Goal: Task Accomplishment & Management: Complete application form

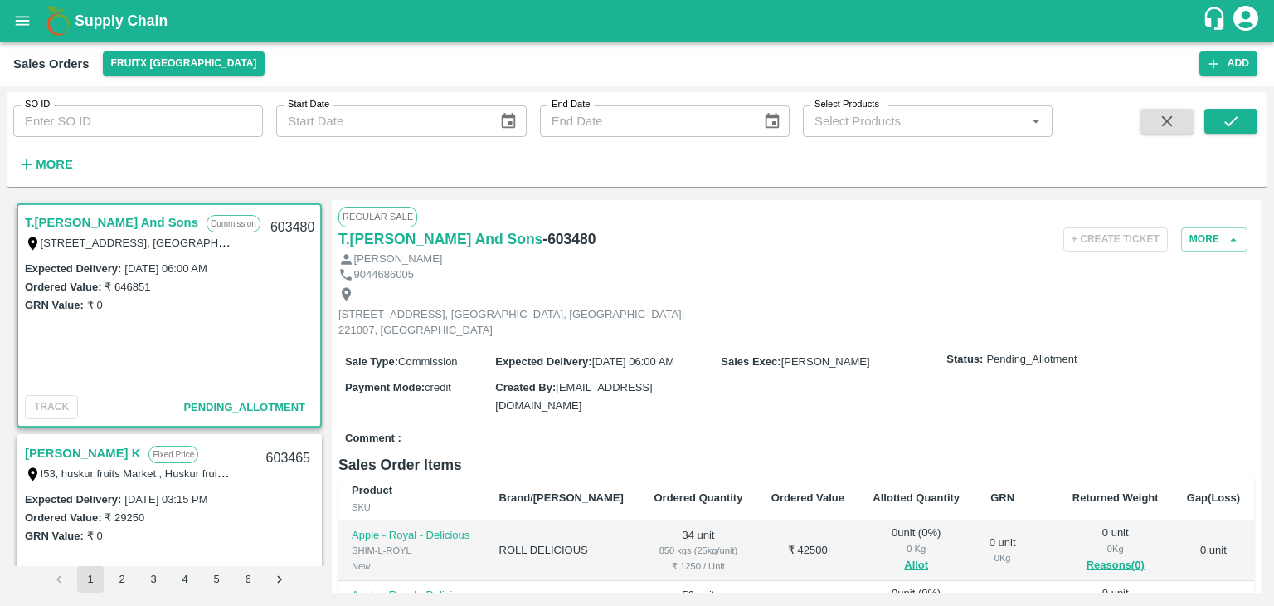
click at [129, 219] on link "T.[PERSON_NAME] And Sons" at bounding box center [111, 223] width 173 height 22
click at [1231, 241] on icon "button" at bounding box center [1233, 239] width 15 height 15
click at [1204, 238] on button "More" at bounding box center [1214, 239] width 66 height 24
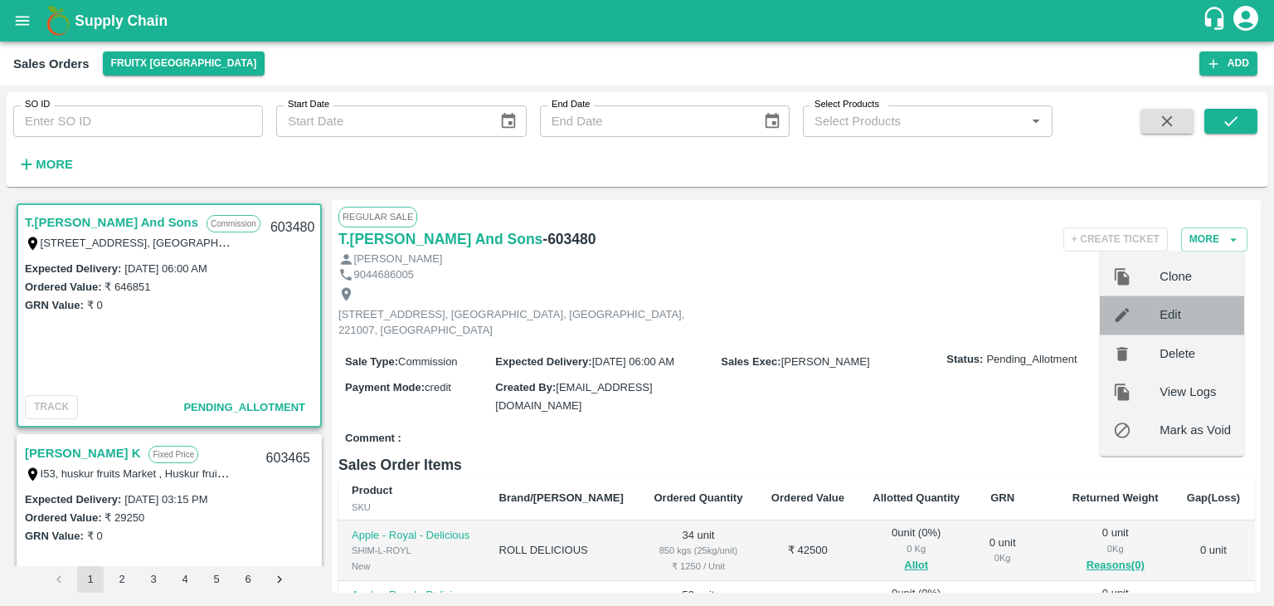
click at [1181, 312] on span "Edit" at bounding box center [1195, 315] width 71 height 18
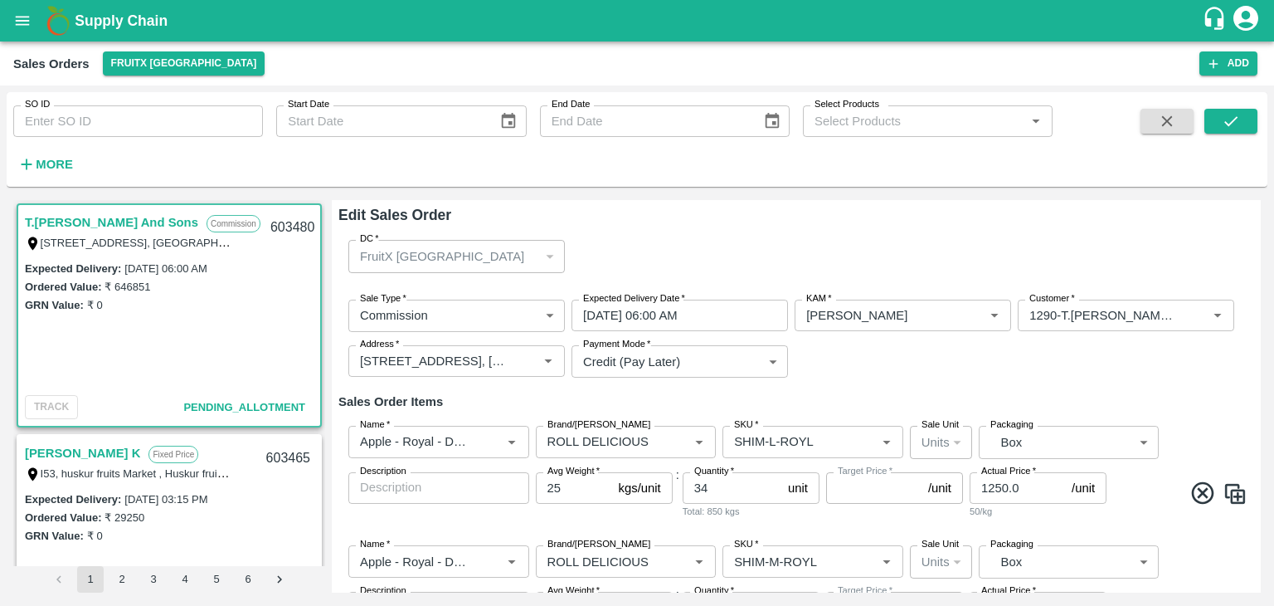
type input "NA"
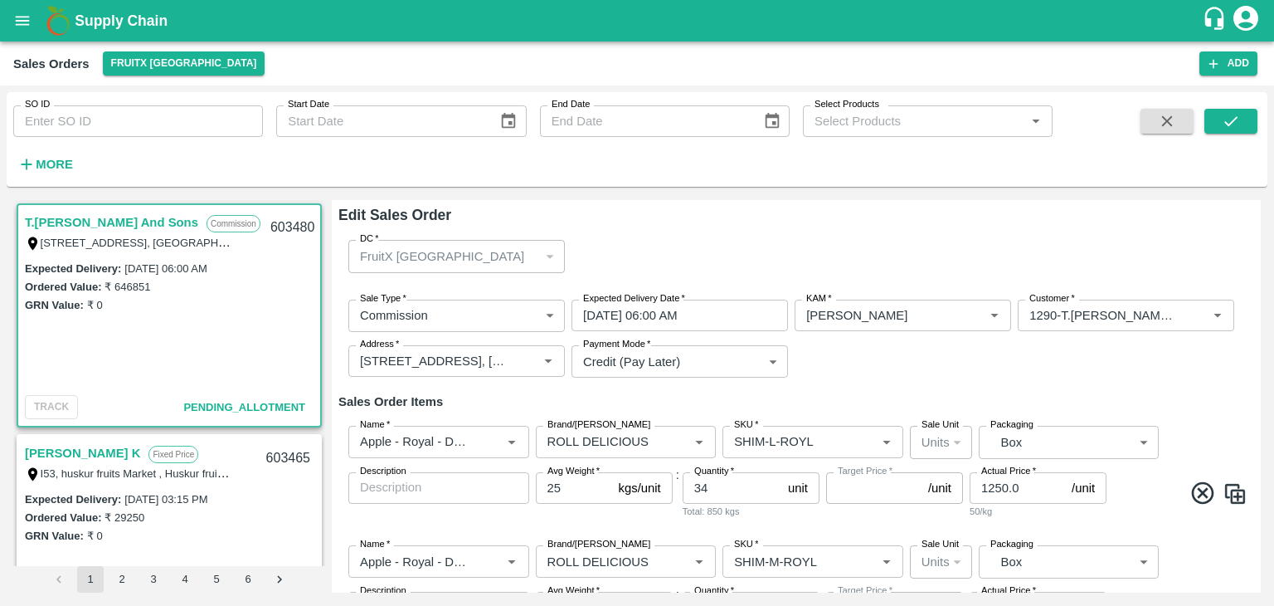
type input "NA"
click at [546, 256] on div "FruitX [GEOGRAPHIC_DATA]" at bounding box center [456, 256] width 216 height 32
click at [421, 256] on p "FruitX [GEOGRAPHIC_DATA]" at bounding box center [442, 256] width 164 height 18
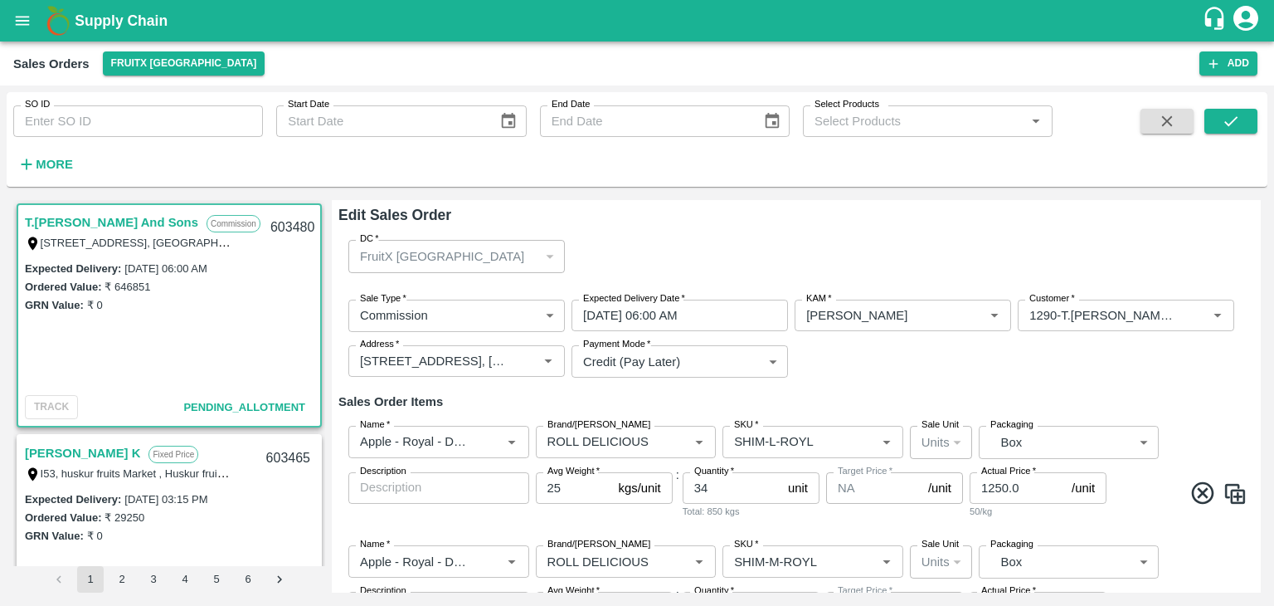
click at [421, 256] on p "FruitX [GEOGRAPHIC_DATA]" at bounding box center [442, 256] width 164 height 18
click at [432, 256] on p "FruitX [GEOGRAPHIC_DATA]" at bounding box center [442, 256] width 164 height 18
click at [511, 252] on div "FruitX [GEOGRAPHIC_DATA]" at bounding box center [449, 256] width 178 height 18
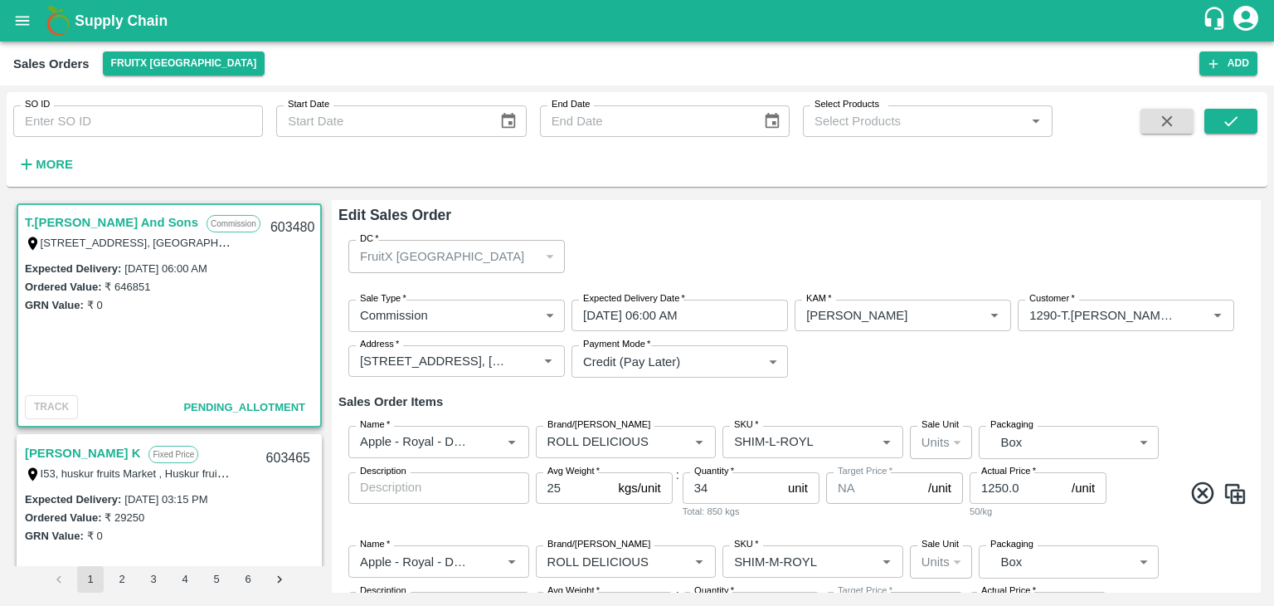
click at [550, 253] on div "FruitX [GEOGRAPHIC_DATA]" at bounding box center [456, 256] width 216 height 32
click at [552, 257] on div "FruitX [GEOGRAPHIC_DATA]" at bounding box center [456, 256] width 216 height 32
click at [551, 260] on div "FruitX [GEOGRAPHIC_DATA]" at bounding box center [456, 256] width 216 height 32
click at [552, 259] on div "FruitX [GEOGRAPHIC_DATA]" at bounding box center [456, 256] width 216 height 32
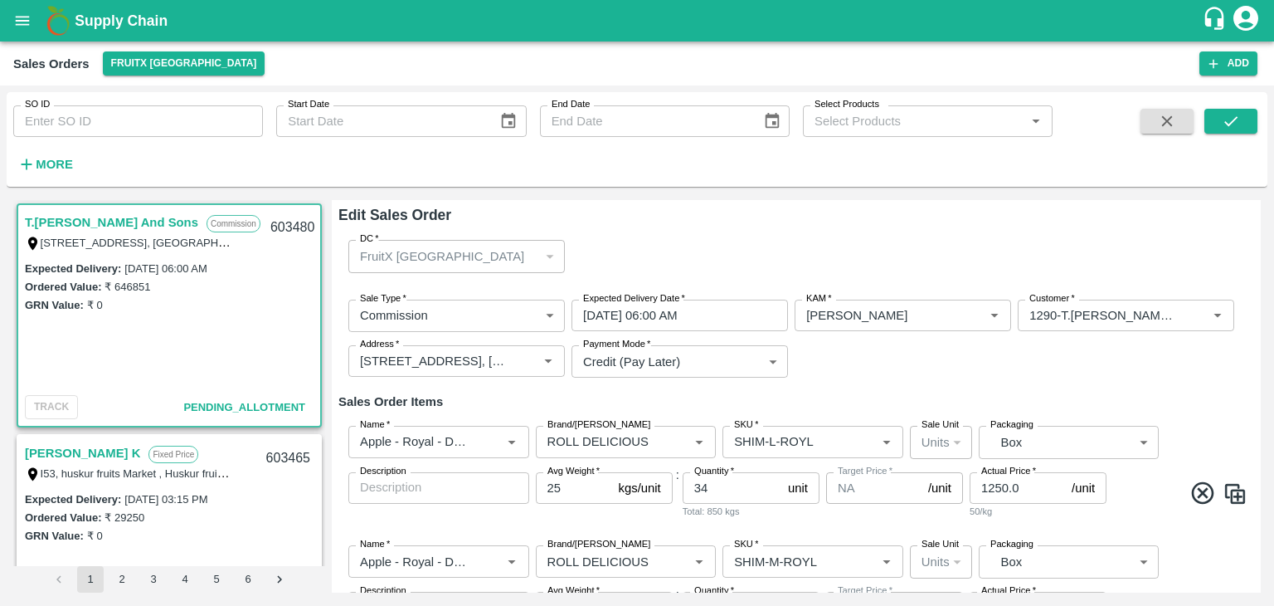
click at [552, 259] on div "FruitX [GEOGRAPHIC_DATA]" at bounding box center [456, 256] width 216 height 32
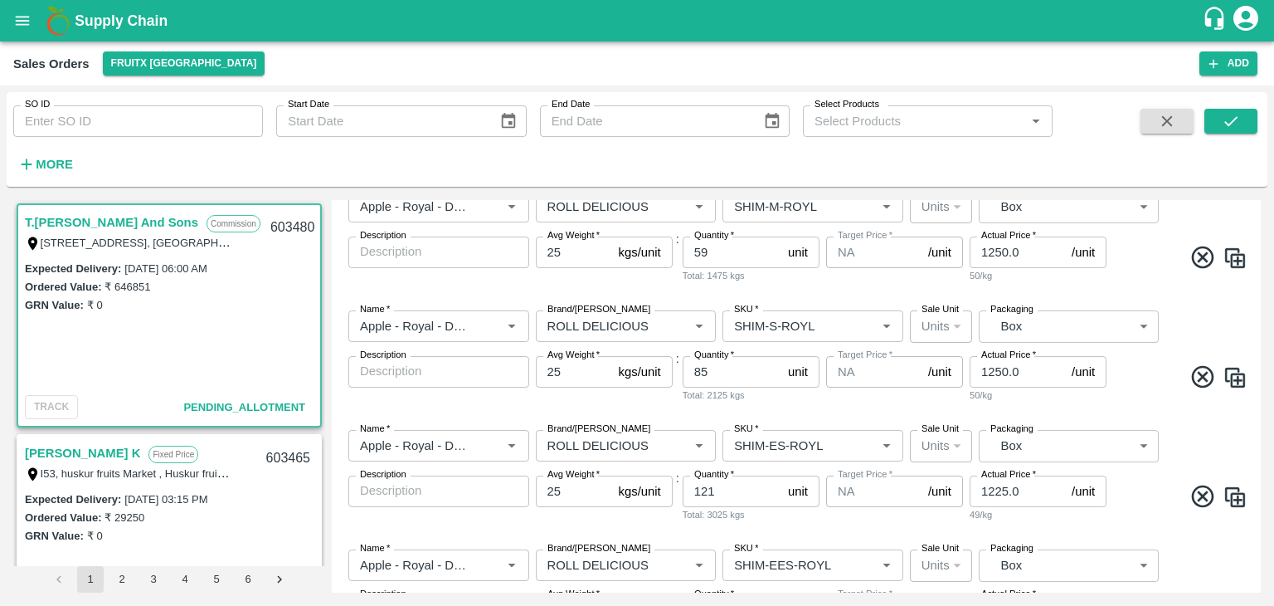
scroll to position [12, 0]
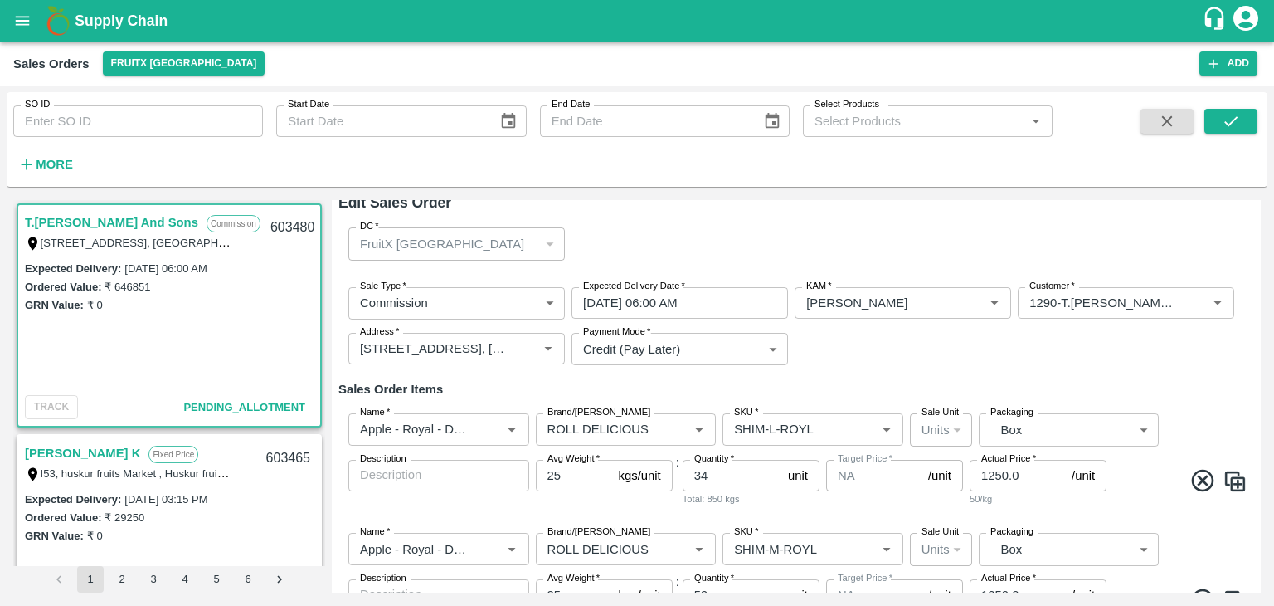
click at [1257, 207] on div "Edit Sales Order DC   * FruitX [GEOGRAPHIC_DATA] 147 DC Sale Type   * Commissio…" at bounding box center [796, 396] width 929 height 392
click at [1258, 210] on div "Edit Sales Order DC   * FruitX [GEOGRAPHIC_DATA] 147 DC Sale Type   * Commissio…" at bounding box center [796, 396] width 929 height 392
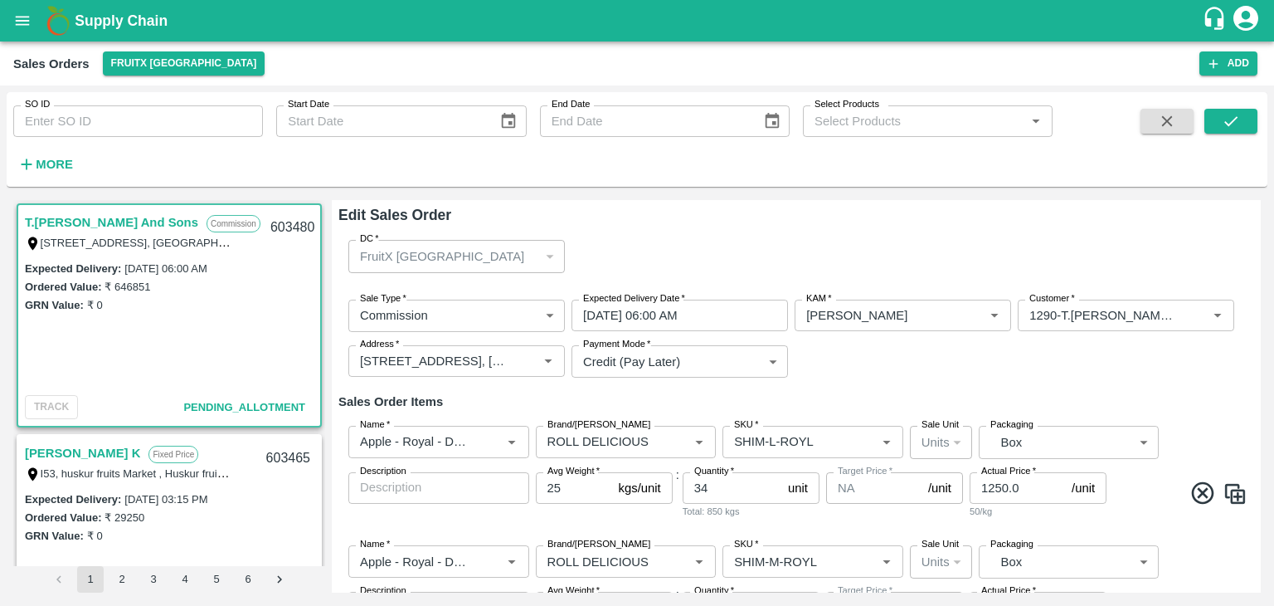
click at [526, 250] on div "FruitX [GEOGRAPHIC_DATA]" at bounding box center [449, 256] width 178 height 18
click at [490, 256] on div "FruitX [GEOGRAPHIC_DATA]" at bounding box center [449, 256] width 178 height 18
drag, startPoint x: 490, startPoint y: 256, endPoint x: 548, endPoint y: 259, distance: 58.1
click at [548, 259] on div "FruitX [GEOGRAPHIC_DATA]" at bounding box center [456, 256] width 216 height 32
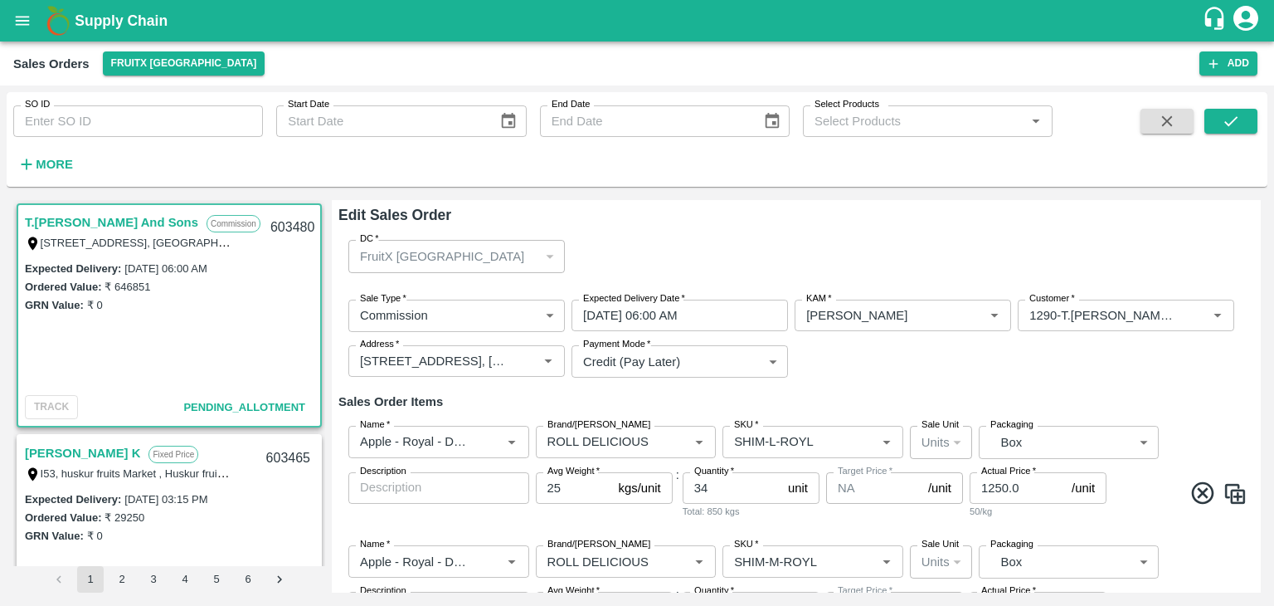
click at [123, 224] on link "T.[PERSON_NAME] And Sons" at bounding box center [111, 223] width 173 height 22
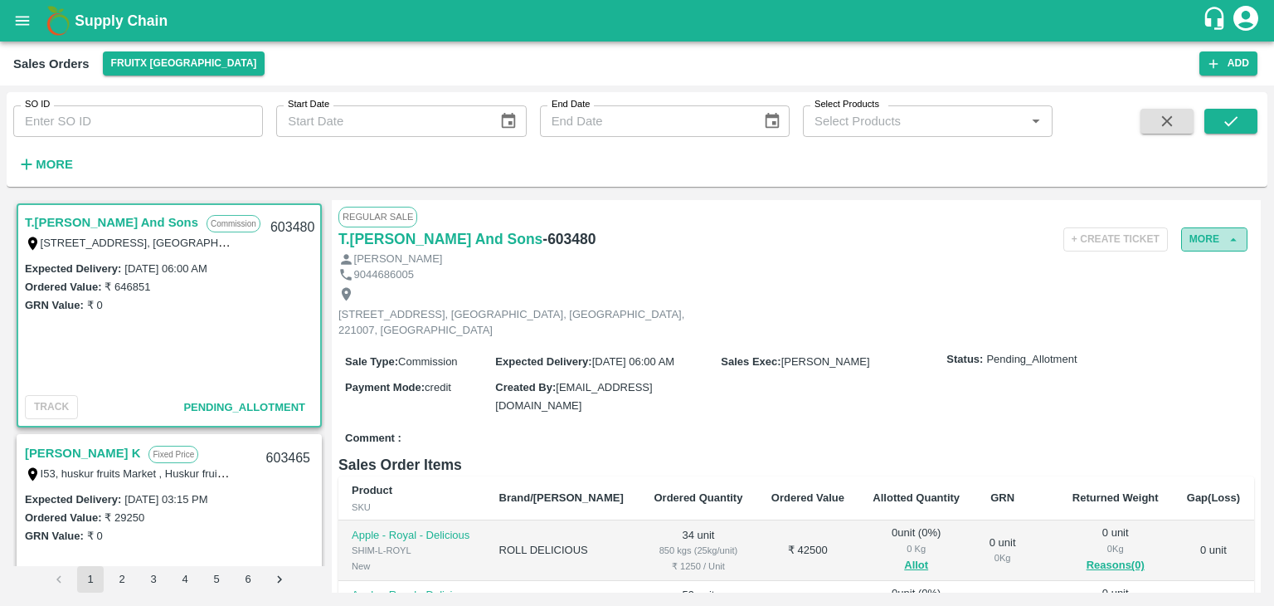
click at [1228, 235] on icon "button" at bounding box center [1233, 239] width 15 height 15
click at [1214, 239] on button "More" at bounding box center [1214, 239] width 66 height 24
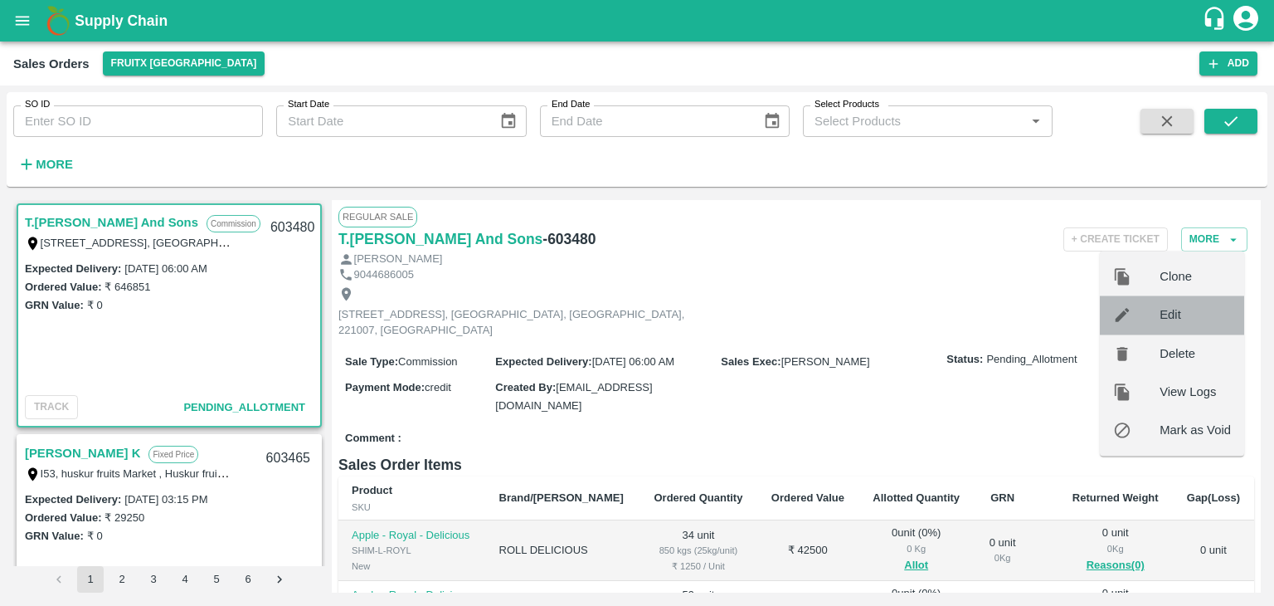
click at [1165, 311] on span "Edit" at bounding box center [1195, 315] width 71 height 18
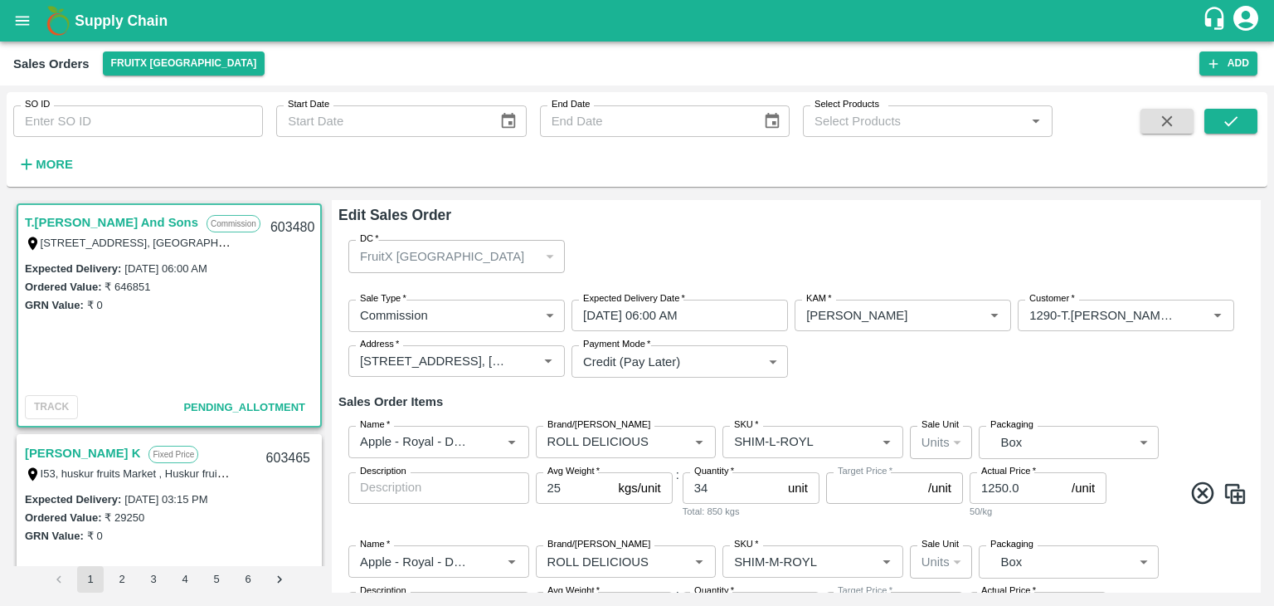
type input "NA"
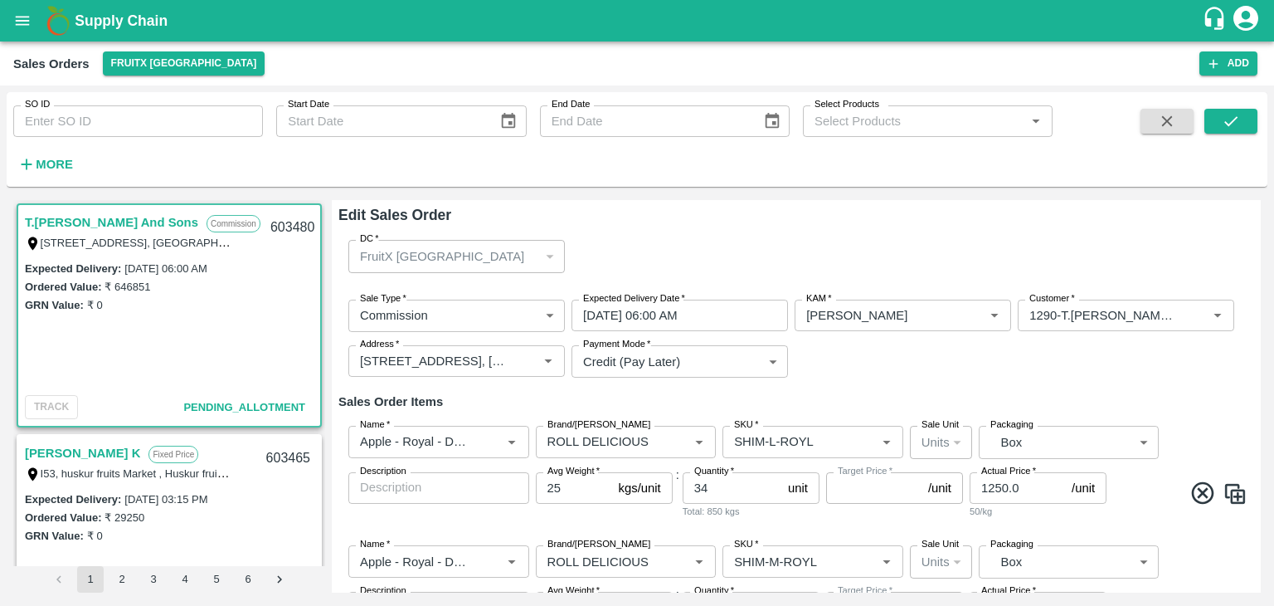
type input "NA"
click at [465, 254] on div "FruitX [GEOGRAPHIC_DATA]" at bounding box center [449, 256] width 178 height 18
click at [445, 256] on p "FruitX [GEOGRAPHIC_DATA]" at bounding box center [442, 256] width 164 height 18
click at [541, 252] on div "FruitX [GEOGRAPHIC_DATA]" at bounding box center [456, 256] width 216 height 32
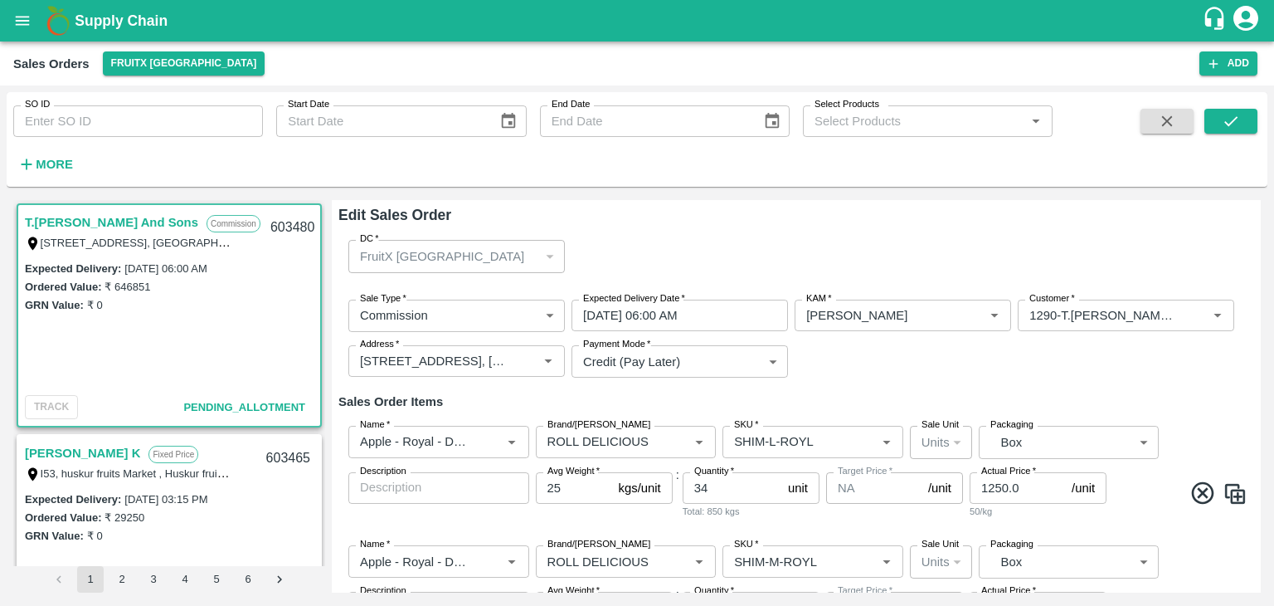
drag, startPoint x: 1261, startPoint y: 260, endPoint x: 1221, endPoint y: 246, distance: 42.0
click at [1221, 246] on div "T.[PERSON_NAME] And Sons Commission Shop [STREET_ADDRESS] 221007, [GEOGRAPHIC_D…" at bounding box center [637, 396] width 1261 height 406
click at [1221, 246] on div "DC   * FruitX [GEOGRAPHIC_DATA] 147 DC" at bounding box center [796, 255] width 916 height 59
drag, startPoint x: 1256, startPoint y: 241, endPoint x: 1255, endPoint y: 263, distance: 21.6
click at [1255, 263] on div "Edit Sales Order DC   * FruitX [GEOGRAPHIC_DATA] 147 DC Sale Type   * Commissio…" at bounding box center [796, 396] width 929 height 392
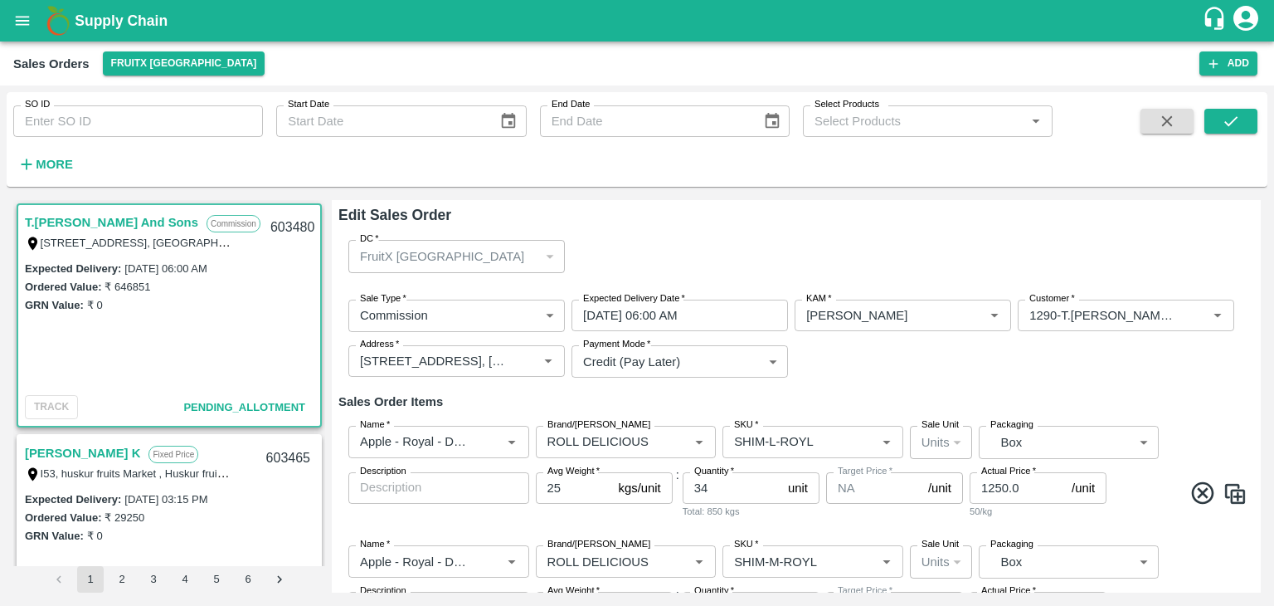
drag, startPoint x: 1255, startPoint y: 263, endPoint x: 1214, endPoint y: 264, distance: 40.7
click at [1214, 264] on div "Edit Sales Order DC   * FruitX [GEOGRAPHIC_DATA] 147 DC Sale Type   * Commissio…" at bounding box center [796, 396] width 929 height 392
click at [1214, 264] on div "DC   * FruitX [GEOGRAPHIC_DATA] 147 DC" at bounding box center [796, 255] width 916 height 59
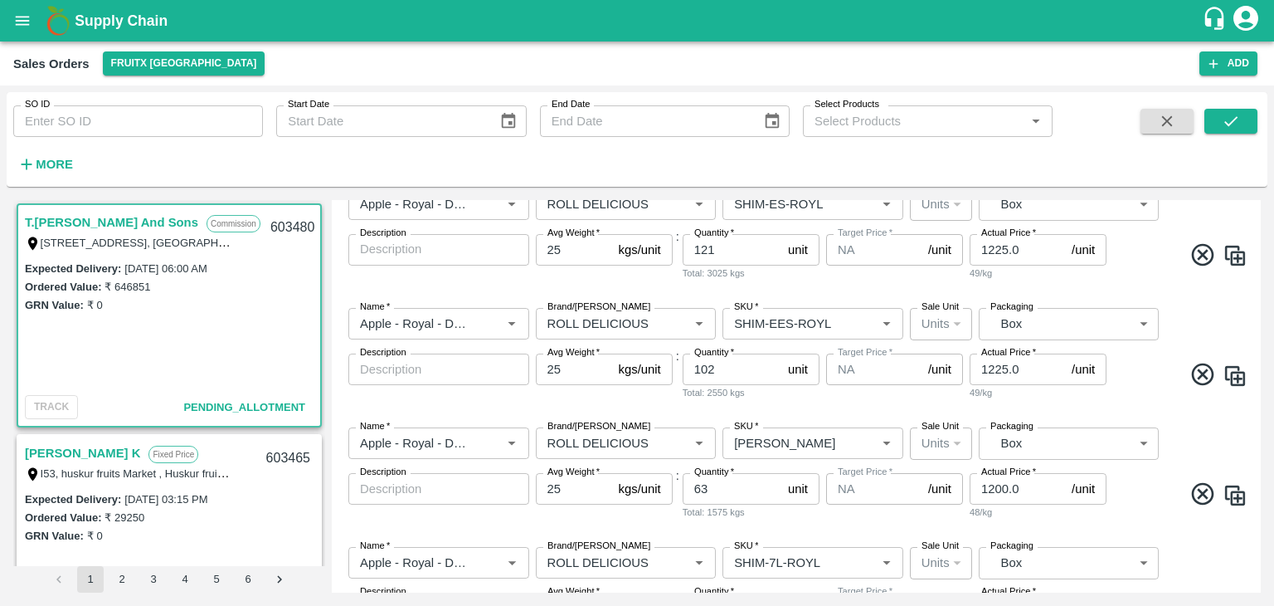
scroll to position [698, 0]
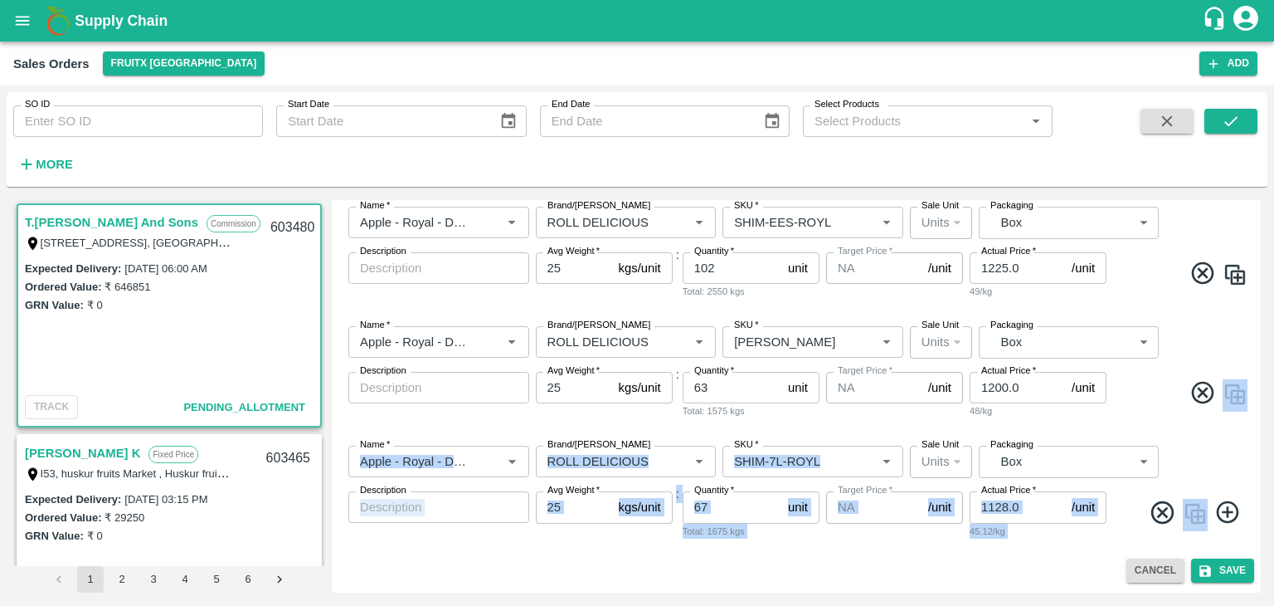
drag, startPoint x: 1256, startPoint y: 551, endPoint x: 1273, endPoint y: 316, distance: 235.4
click at [1273, 316] on div "SO ID SO ID Start Date Start Date End Date End Date Select Products Select Prod…" at bounding box center [637, 345] width 1274 height 520
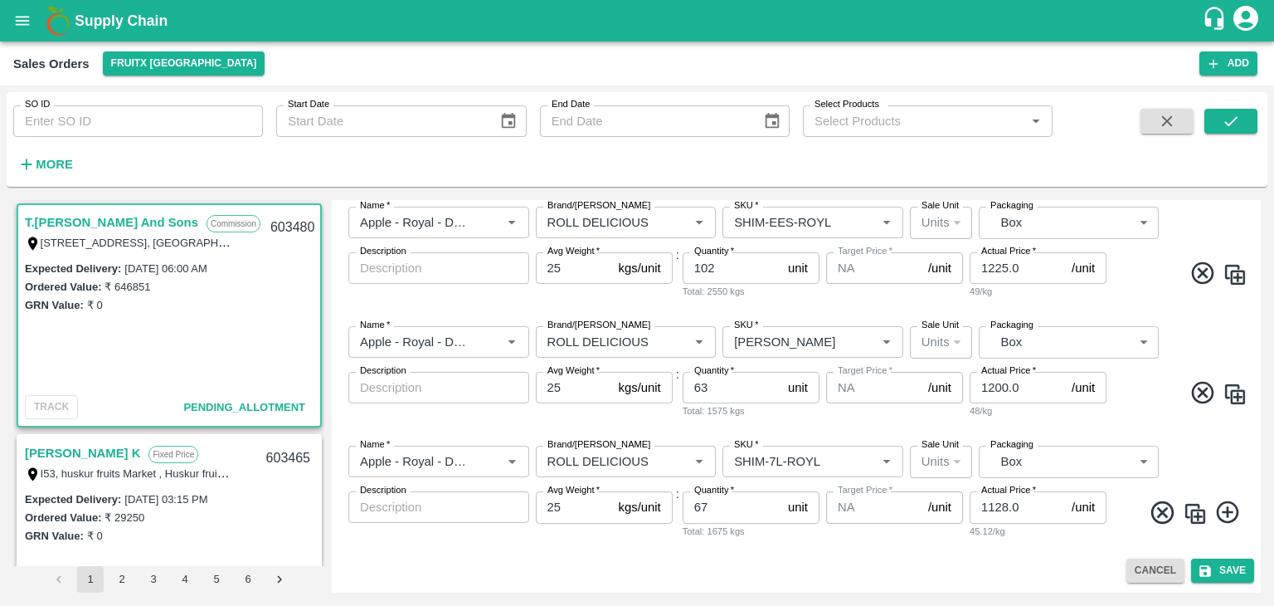
click at [1015, 167] on div "SO ID SO ID Start Date Start Date End Date End Date Select Products Select Prod…" at bounding box center [526, 135] width 1053 height 86
click at [62, 220] on link "T.[PERSON_NAME] And Sons" at bounding box center [111, 223] width 173 height 22
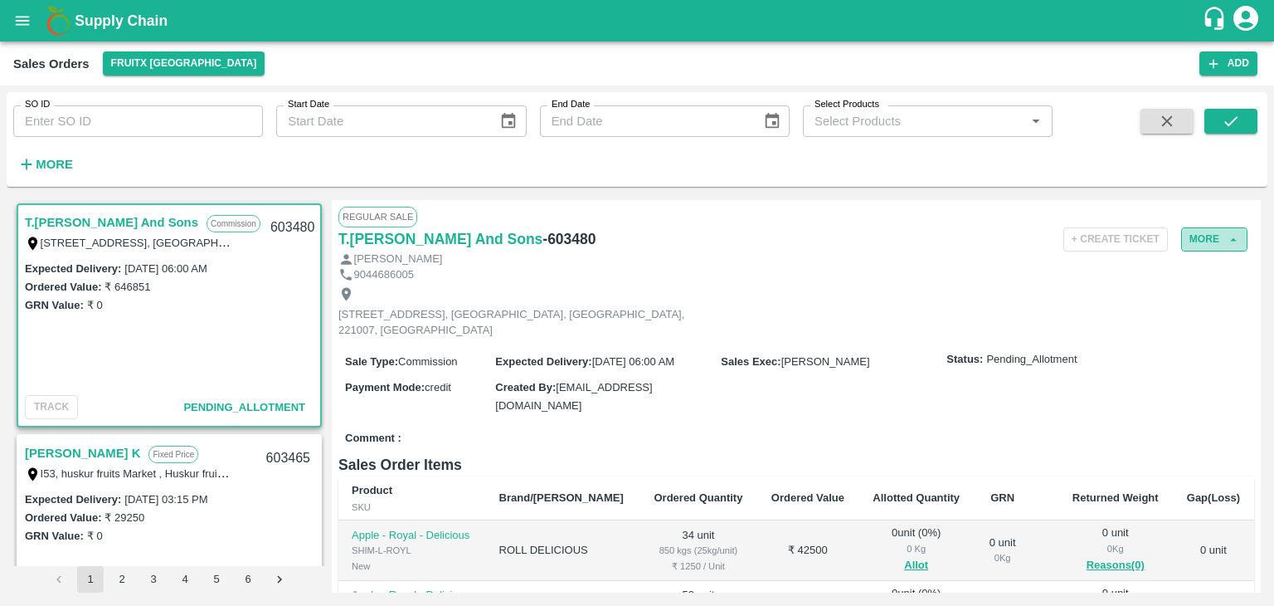
click at [1199, 239] on button "More" at bounding box center [1214, 239] width 66 height 24
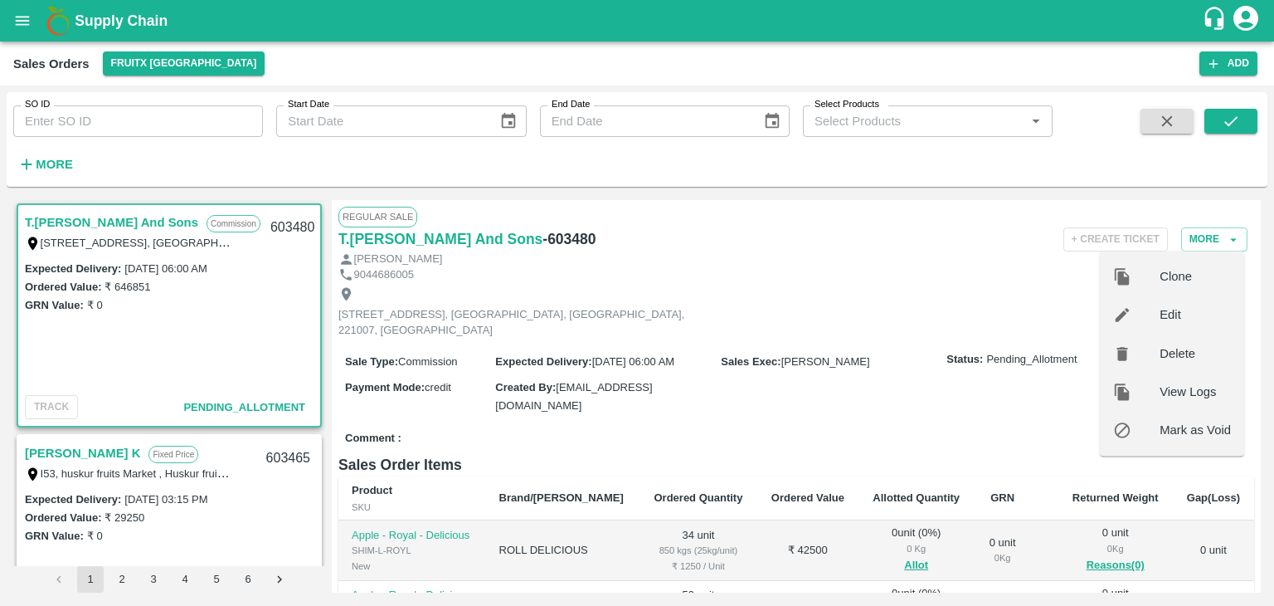
click at [1035, 299] on div "[STREET_ADDRESS], [GEOGRAPHIC_DATA], [GEOGRAPHIC_DATA], 221007, [GEOGRAPHIC_DAT…" at bounding box center [796, 312] width 916 height 60
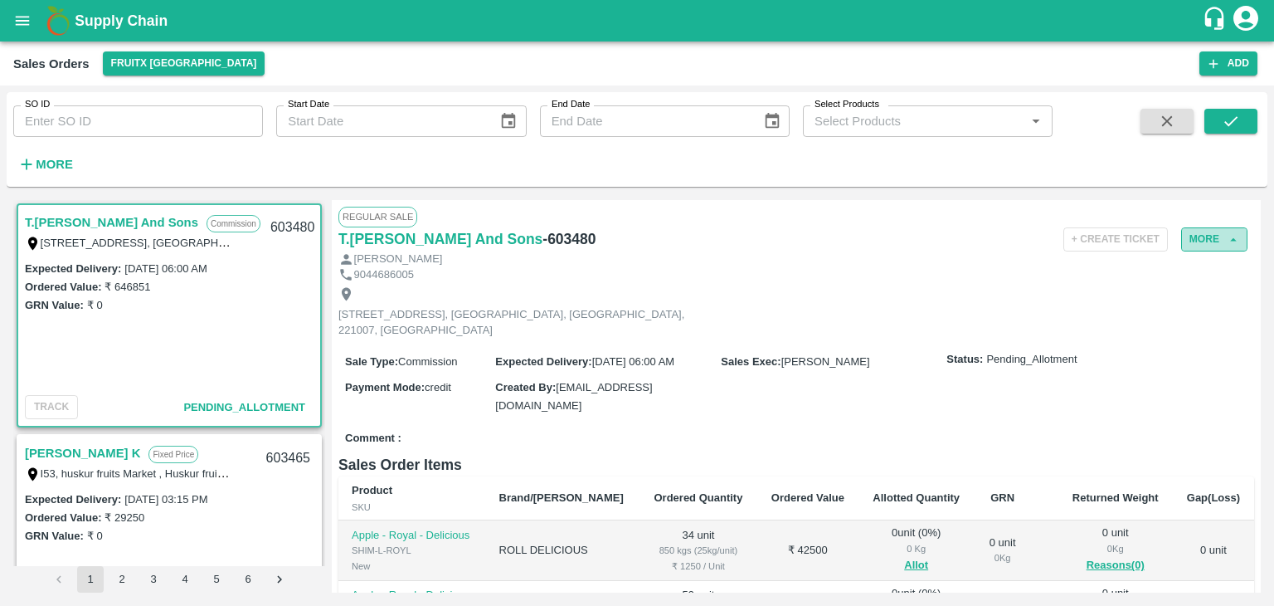
click at [1217, 240] on button "More" at bounding box center [1214, 239] width 66 height 24
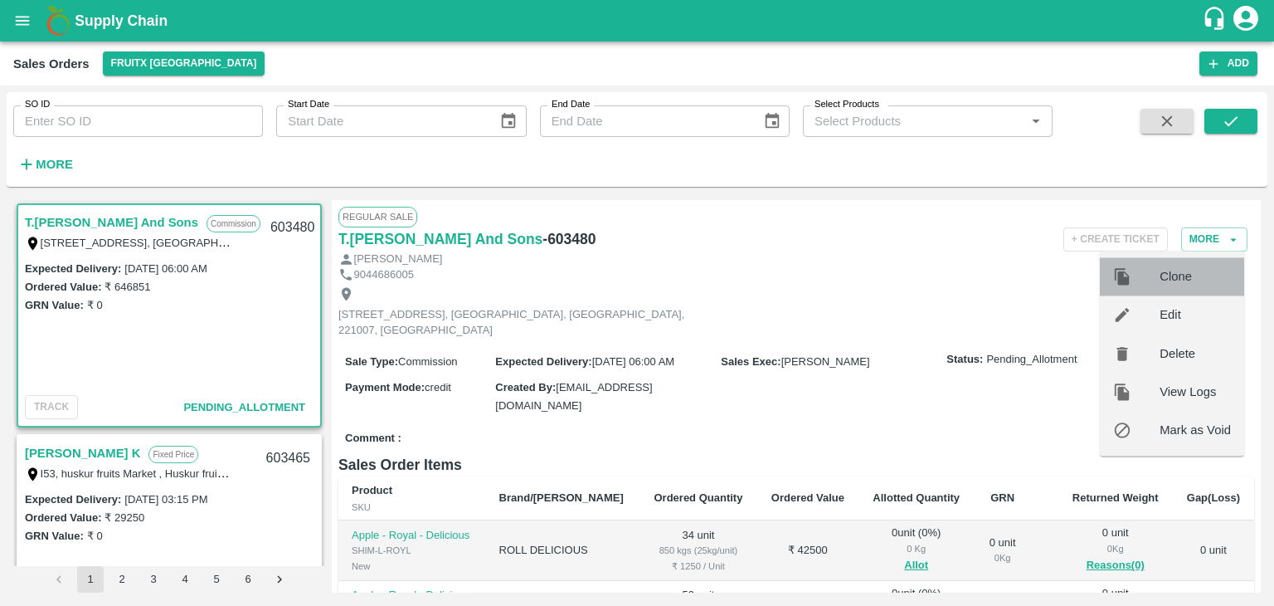
click at [1171, 274] on span "Clone" at bounding box center [1195, 276] width 71 height 18
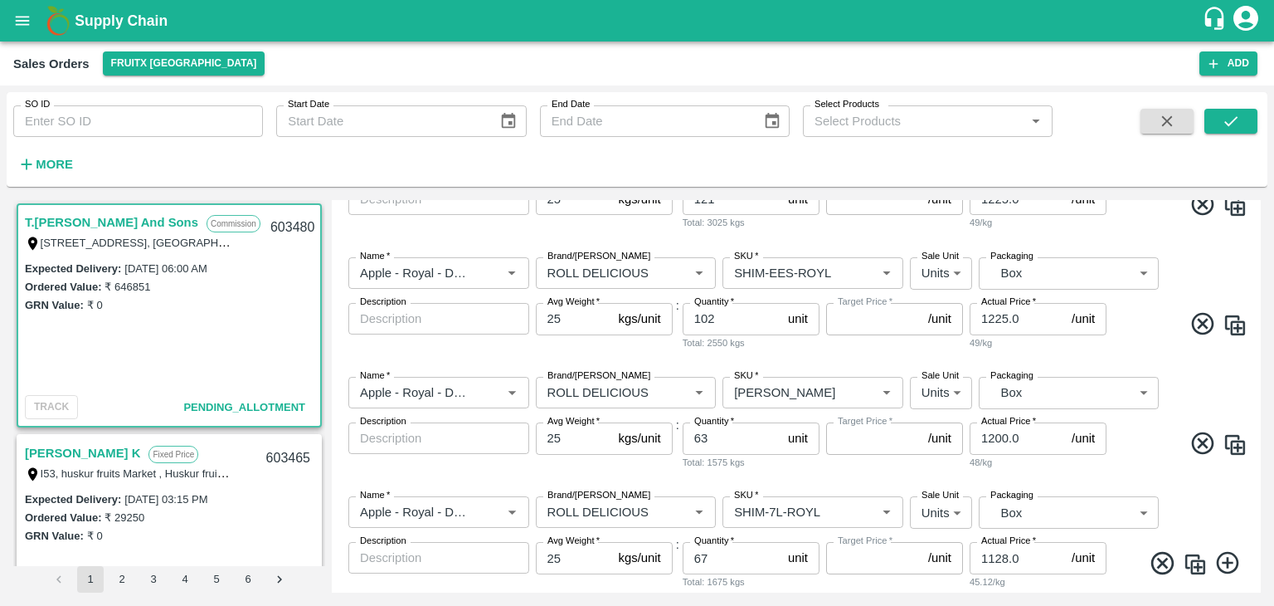
scroll to position [758, 0]
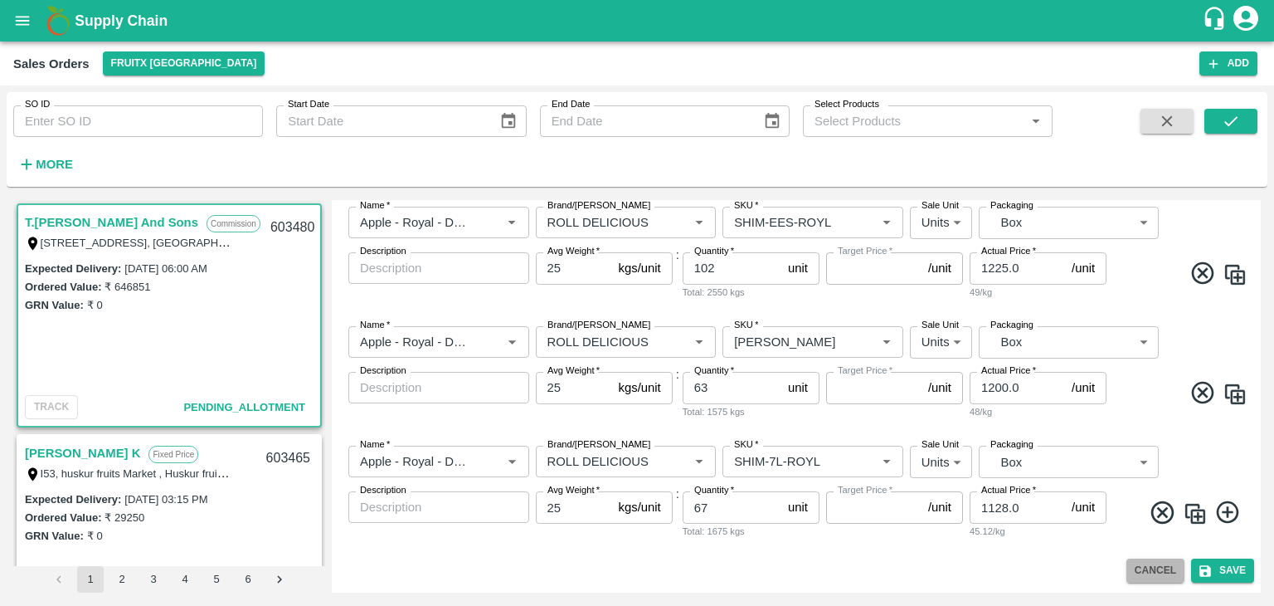
click at [1135, 572] on button "Cancel" at bounding box center [1155, 570] width 58 height 24
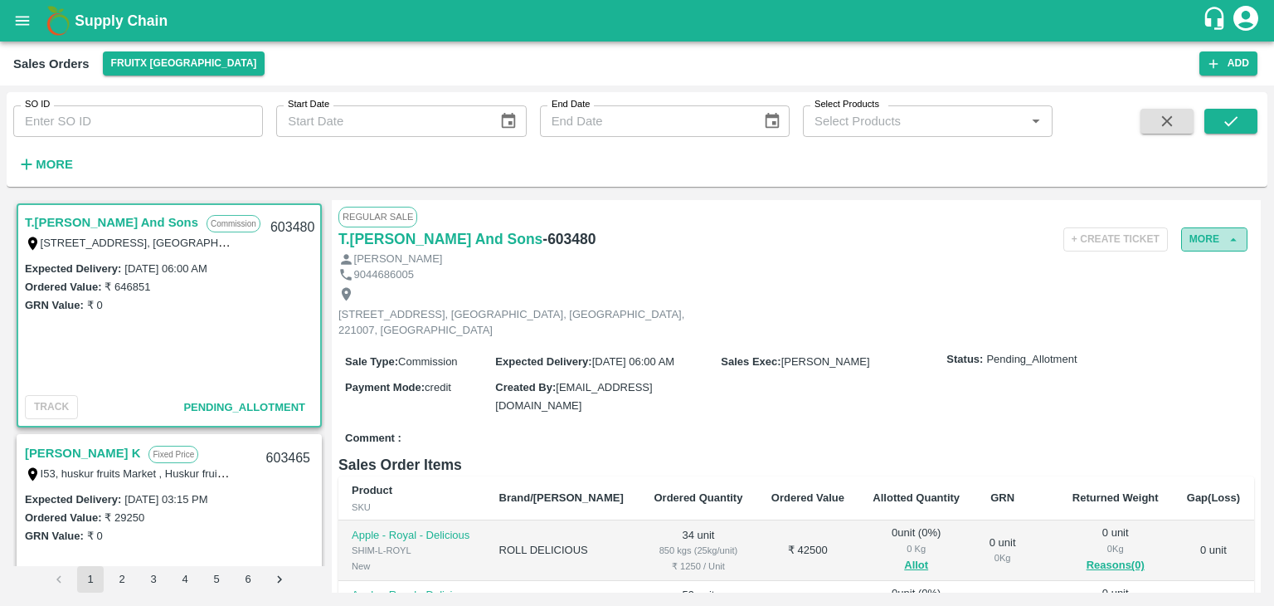
click at [1211, 237] on button "More" at bounding box center [1214, 239] width 66 height 24
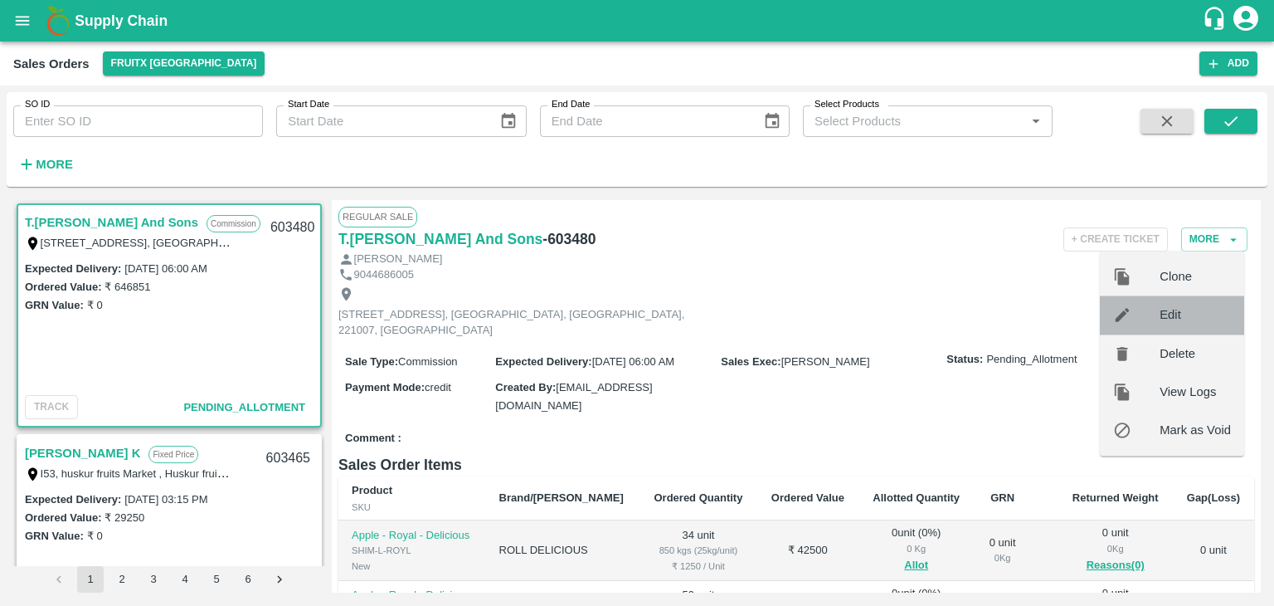
click at [1173, 313] on span "Edit" at bounding box center [1195, 315] width 71 height 18
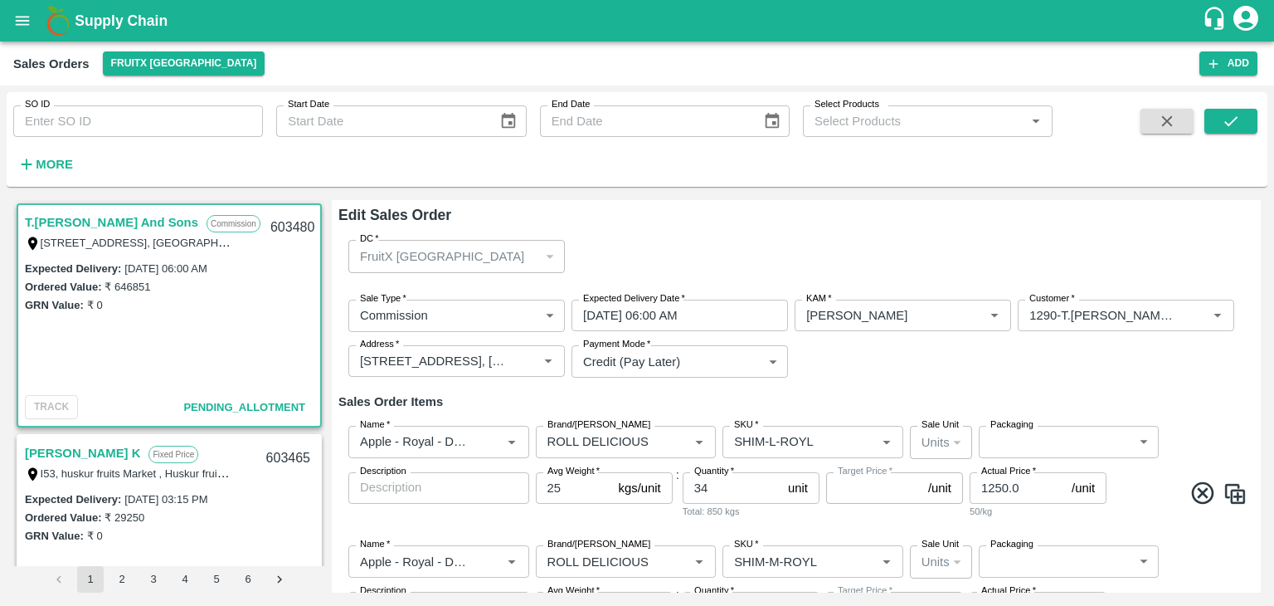
type input "NA"
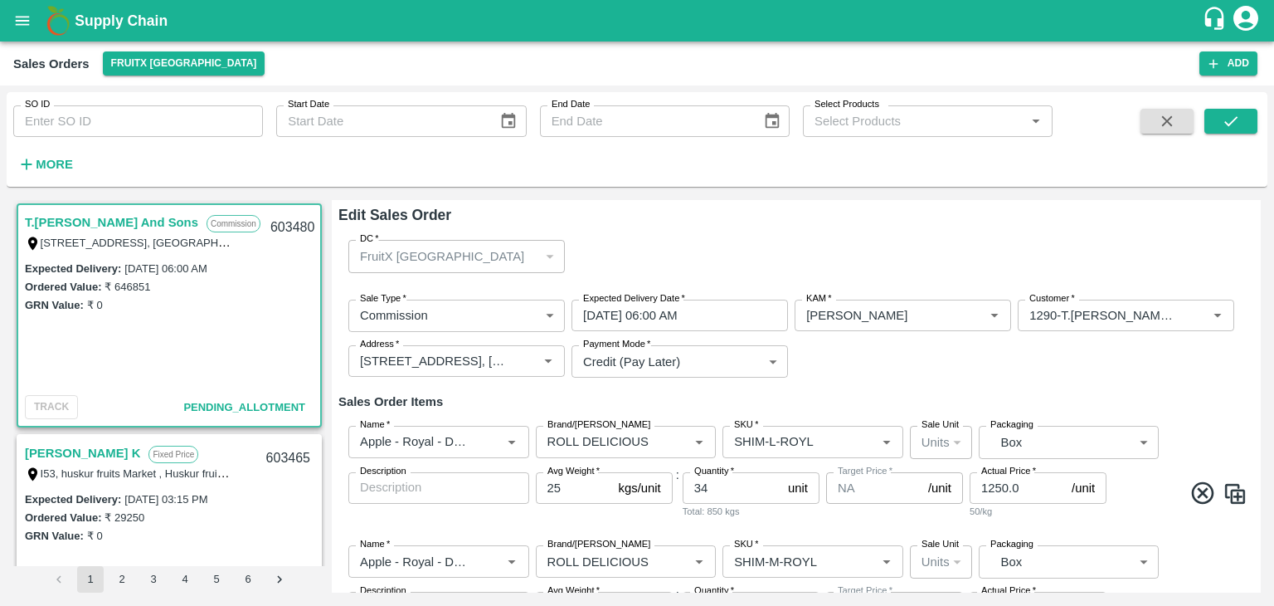
type input "NA"
click at [1235, 65] on button "Add" at bounding box center [1228, 63] width 58 height 24
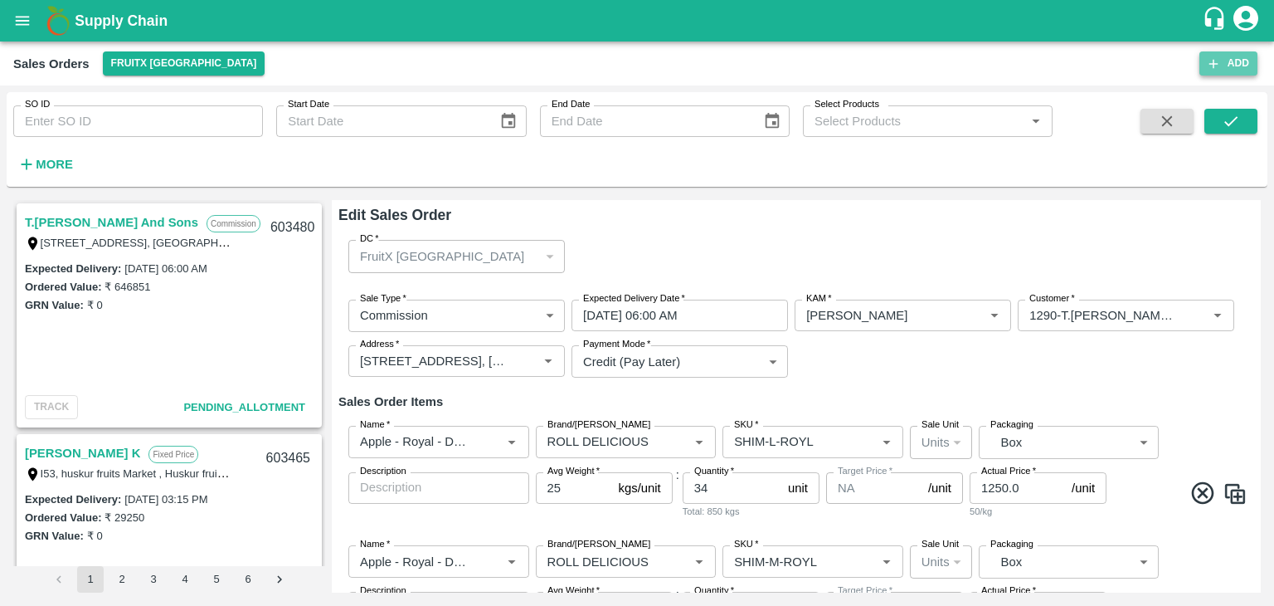
click at [1225, 63] on button "Add" at bounding box center [1228, 63] width 58 height 24
click at [1222, 66] on button "Add" at bounding box center [1228, 63] width 58 height 24
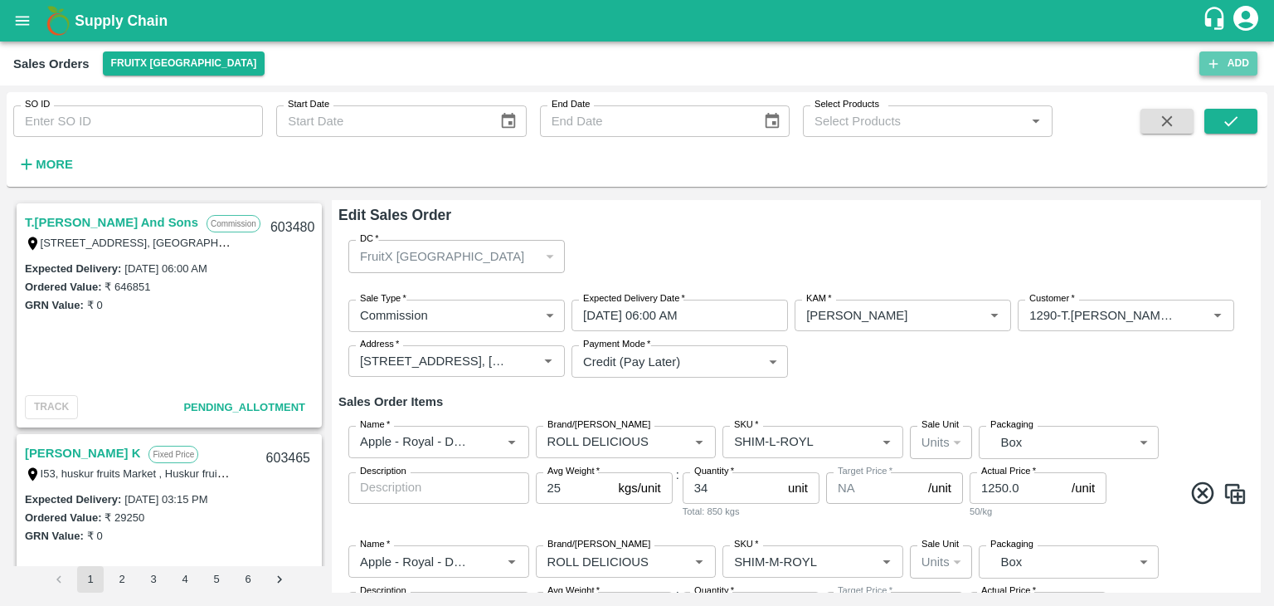
click at [1222, 66] on button "Add" at bounding box center [1228, 63] width 58 height 24
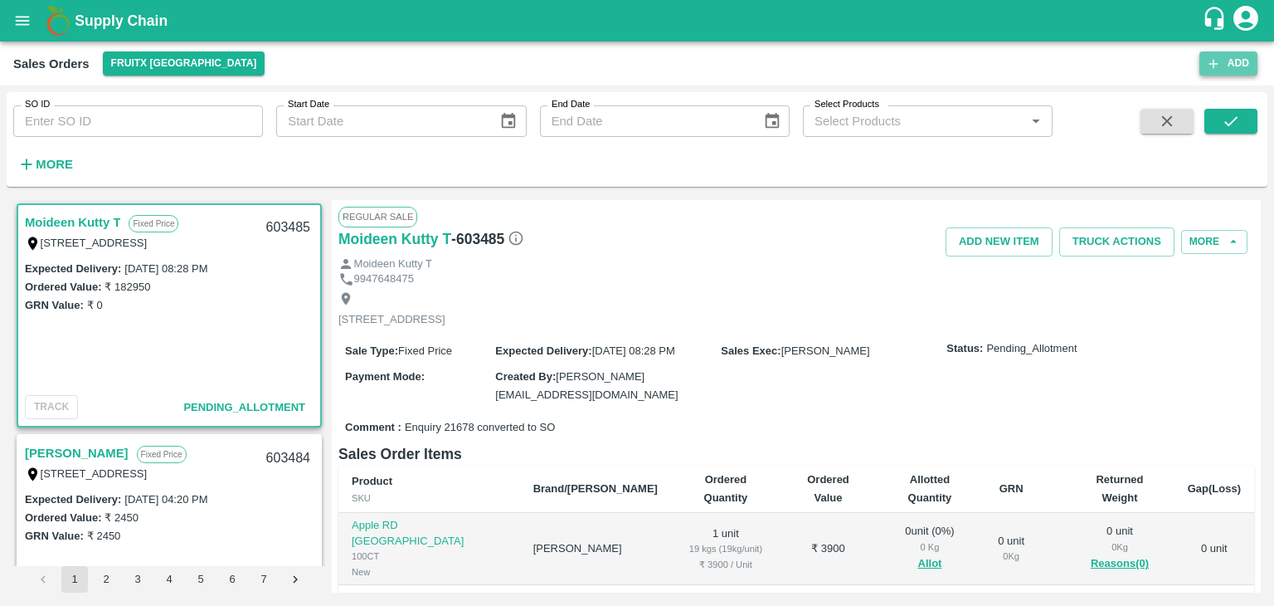
click at [1239, 63] on button "Add" at bounding box center [1228, 63] width 58 height 24
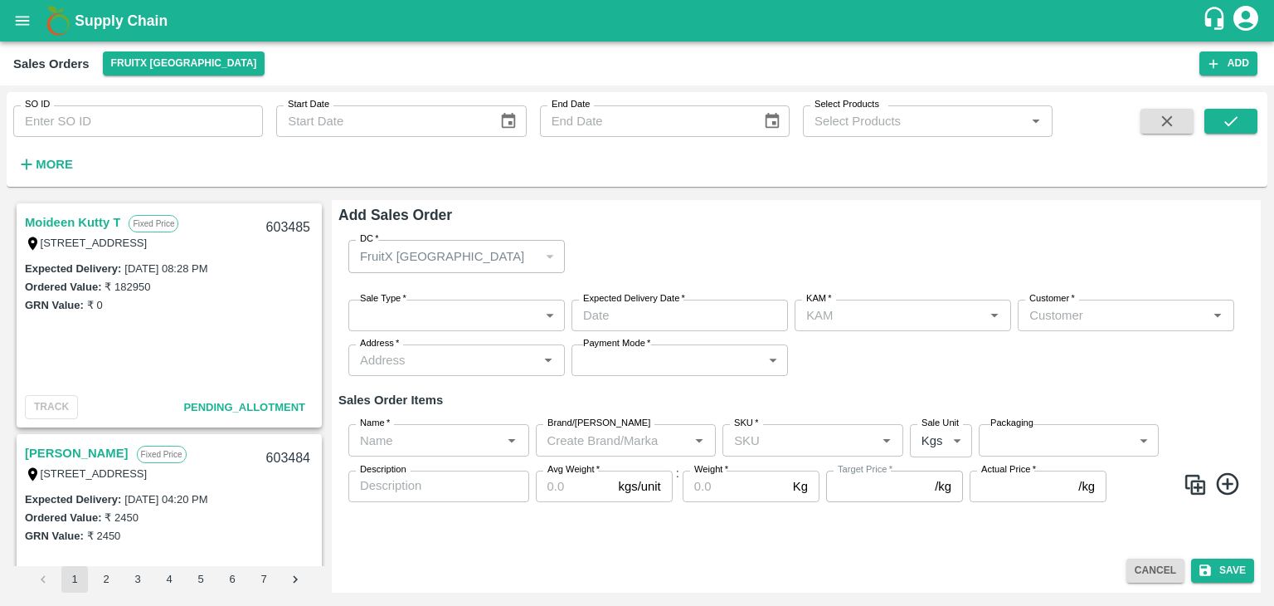
type input "[PERSON_NAME]"
click at [552, 252] on div "FruitX [GEOGRAPHIC_DATA]" at bounding box center [456, 256] width 216 height 32
click at [551, 259] on div "FruitX [GEOGRAPHIC_DATA]" at bounding box center [456, 256] width 216 height 32
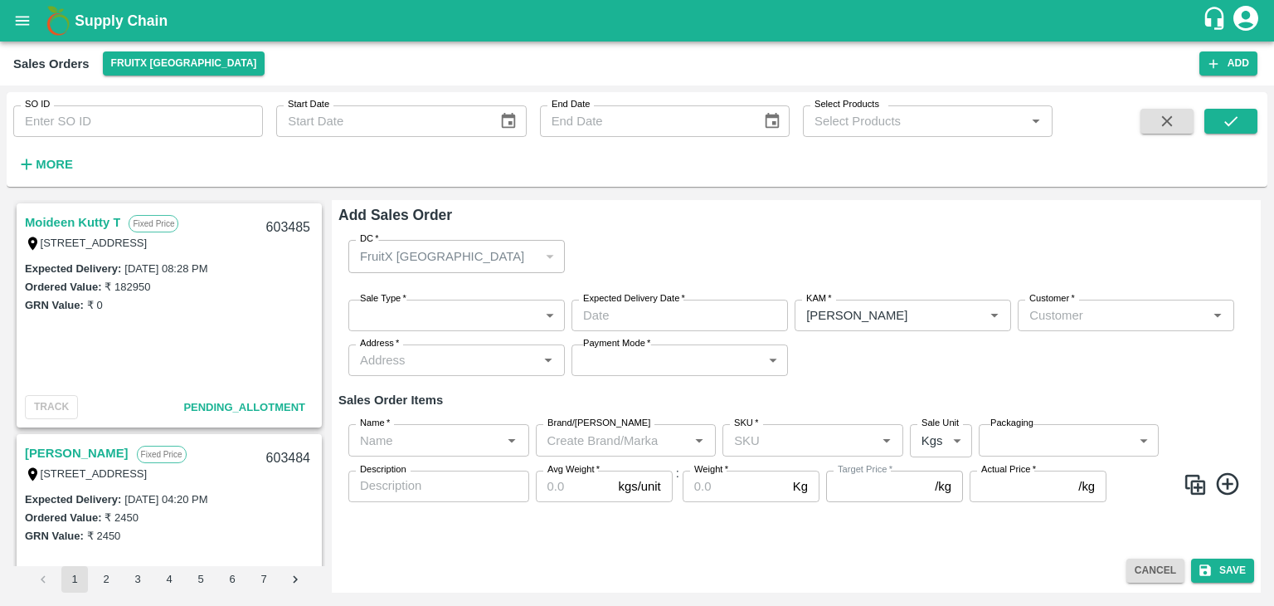
click at [551, 259] on div "FruitX [GEOGRAPHIC_DATA]" at bounding box center [456, 256] width 216 height 32
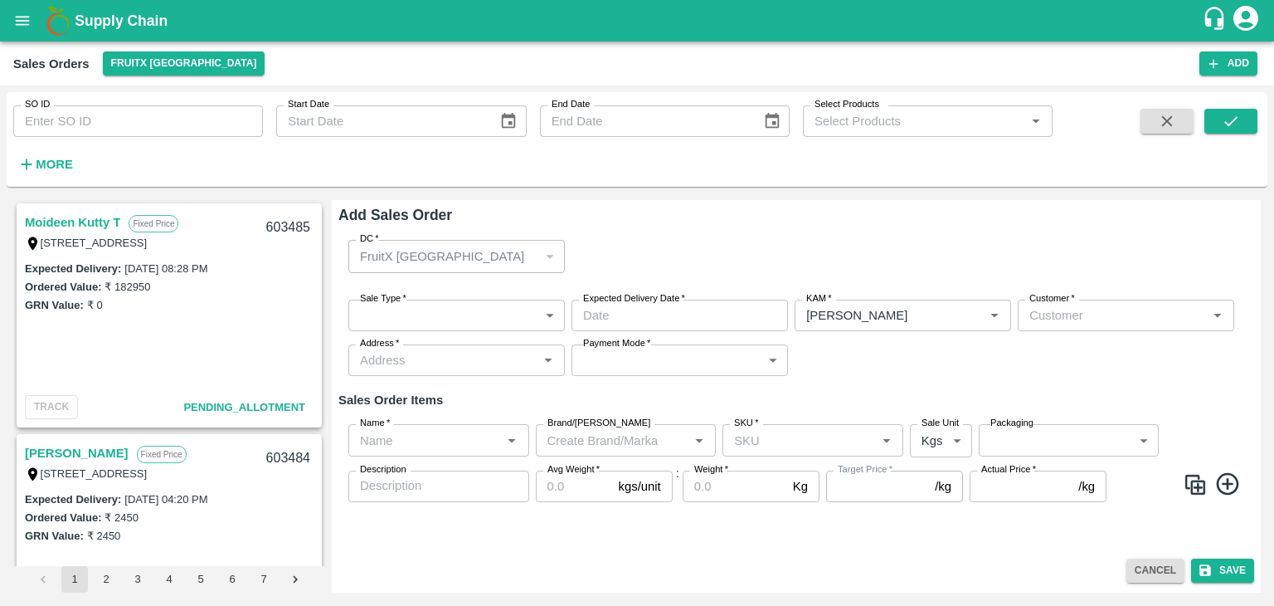
click at [551, 259] on div "FruitX [GEOGRAPHIC_DATA]" at bounding box center [456, 256] width 216 height 32
click at [417, 257] on p "FruitX [GEOGRAPHIC_DATA]" at bounding box center [442, 256] width 164 height 18
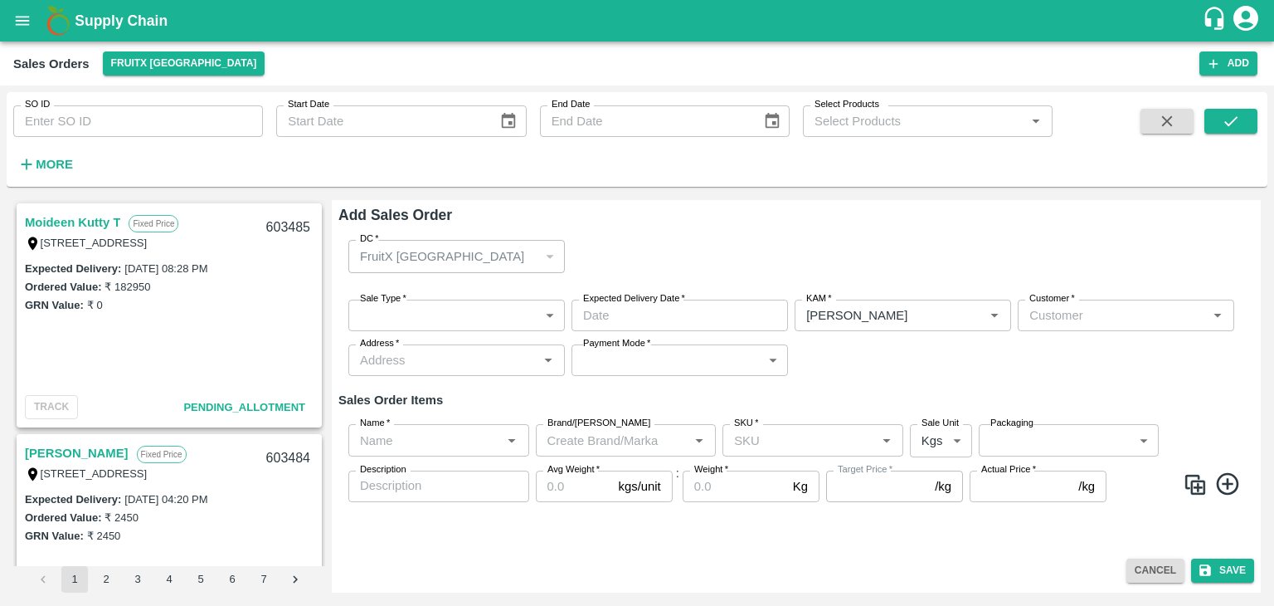
drag, startPoint x: 417, startPoint y: 257, endPoint x: 431, endPoint y: 250, distance: 15.2
click at [431, 250] on p "FruitX [GEOGRAPHIC_DATA]" at bounding box center [442, 256] width 164 height 18
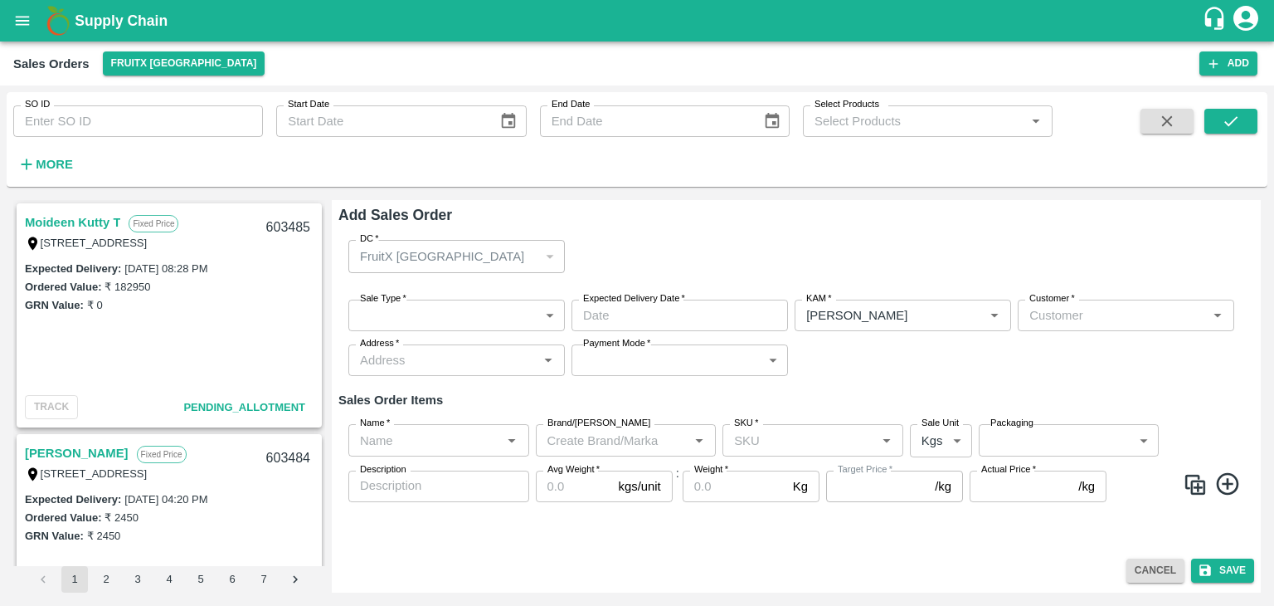
click at [431, 250] on p "FruitX [GEOGRAPHIC_DATA]" at bounding box center [442, 256] width 164 height 18
drag, startPoint x: 431, startPoint y: 250, endPoint x: 596, endPoint y: 317, distance: 179.0
click at [596, 317] on div "DC   * FruitX Bangalore 147 DC Sale Type   * ​ Sale Type Expected Delivery Date…" at bounding box center [796, 388] width 916 height 324
click at [393, 250] on p "FruitX [GEOGRAPHIC_DATA]" at bounding box center [442, 256] width 164 height 18
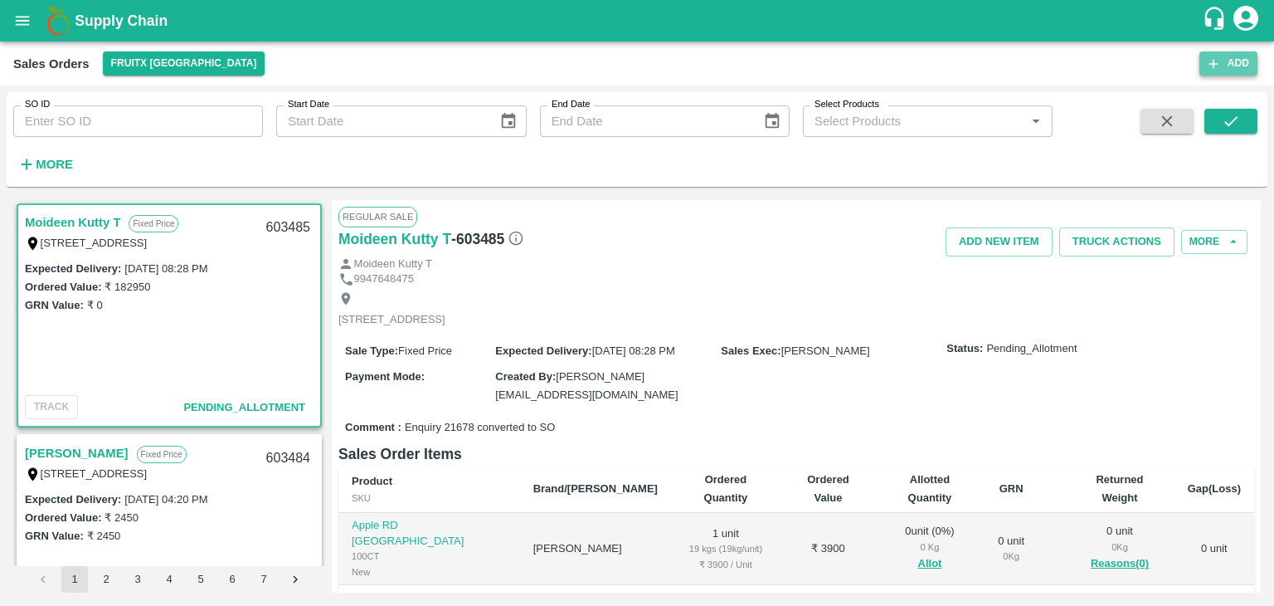
click at [1221, 61] on button "Add" at bounding box center [1228, 63] width 58 height 24
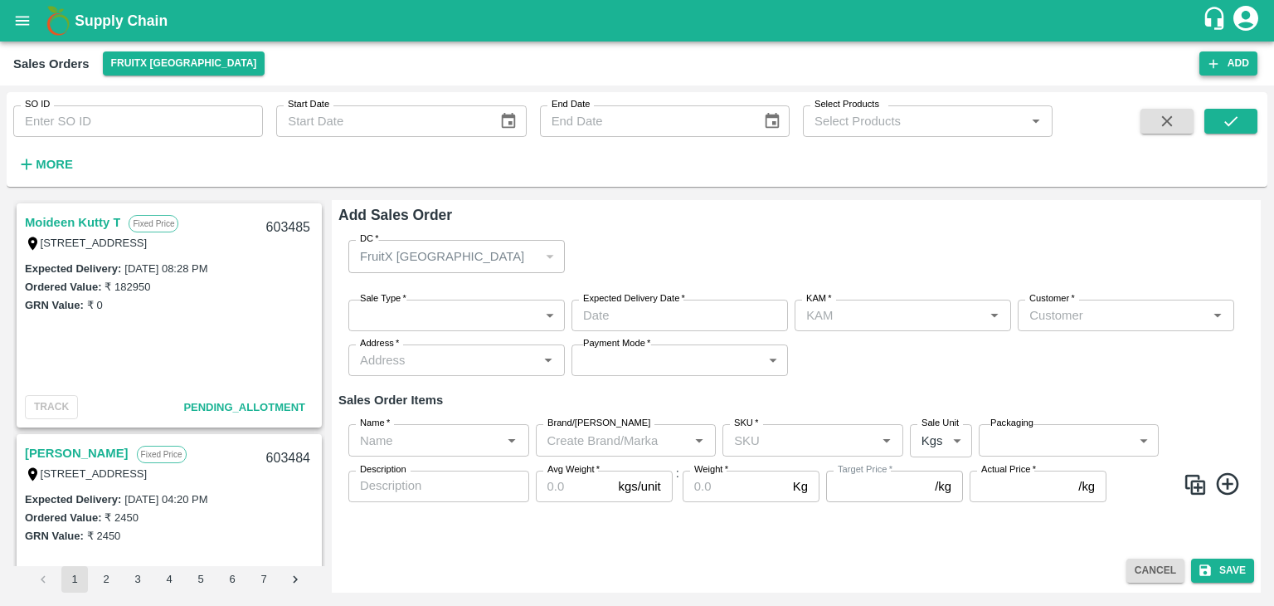
type input "[PERSON_NAME]"
click at [459, 255] on div "FruitX [GEOGRAPHIC_DATA]" at bounding box center [446, 256] width 173 height 18
click at [555, 256] on div "FruitX [GEOGRAPHIC_DATA]" at bounding box center [456, 256] width 216 height 32
drag, startPoint x: 555, startPoint y: 256, endPoint x: 671, endPoint y: 425, distance: 204.6
click at [671, 425] on div "DC   * FruitX Bangalore 147 DC Sale Type   * ​ Sale Type Expected Delivery Date…" at bounding box center [796, 388] width 916 height 324
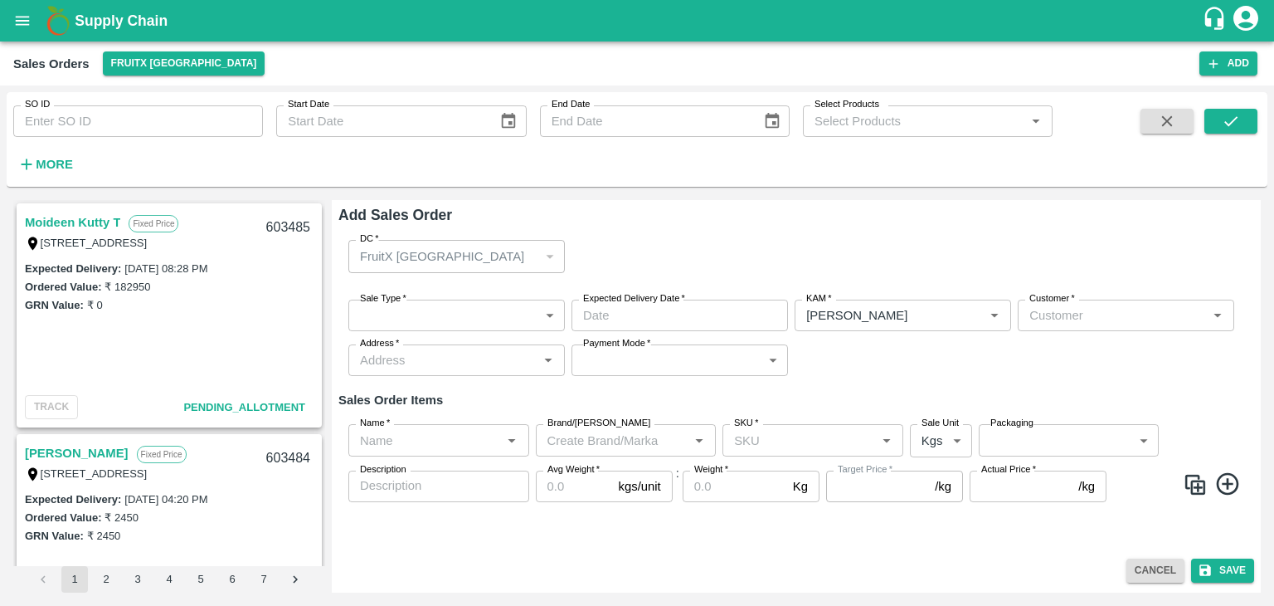
click at [547, 251] on div "FruitX [GEOGRAPHIC_DATA]" at bounding box center [456, 256] width 216 height 32
click at [474, 253] on div "FruitX [GEOGRAPHIC_DATA]" at bounding box center [449, 256] width 178 height 18
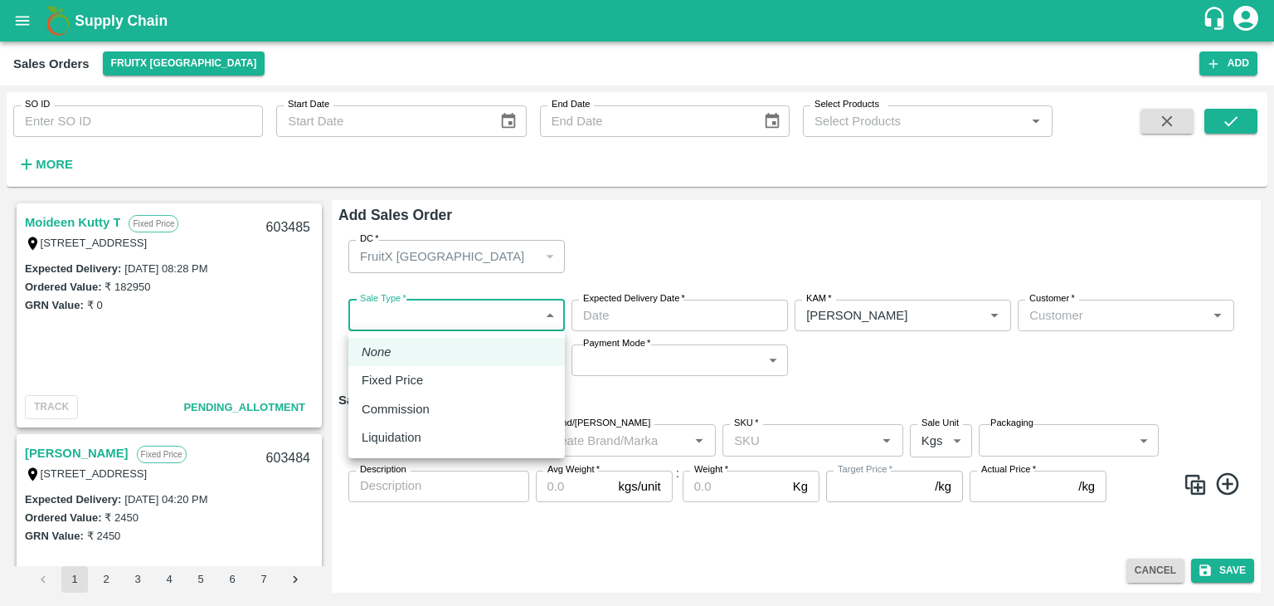
click at [557, 319] on body "Supply Chain Sales Orders FruitX Bangalore Add SO ID SO ID Start Date Start Dat…" at bounding box center [637, 303] width 1274 height 606
click at [711, 216] on div at bounding box center [637, 303] width 1274 height 606
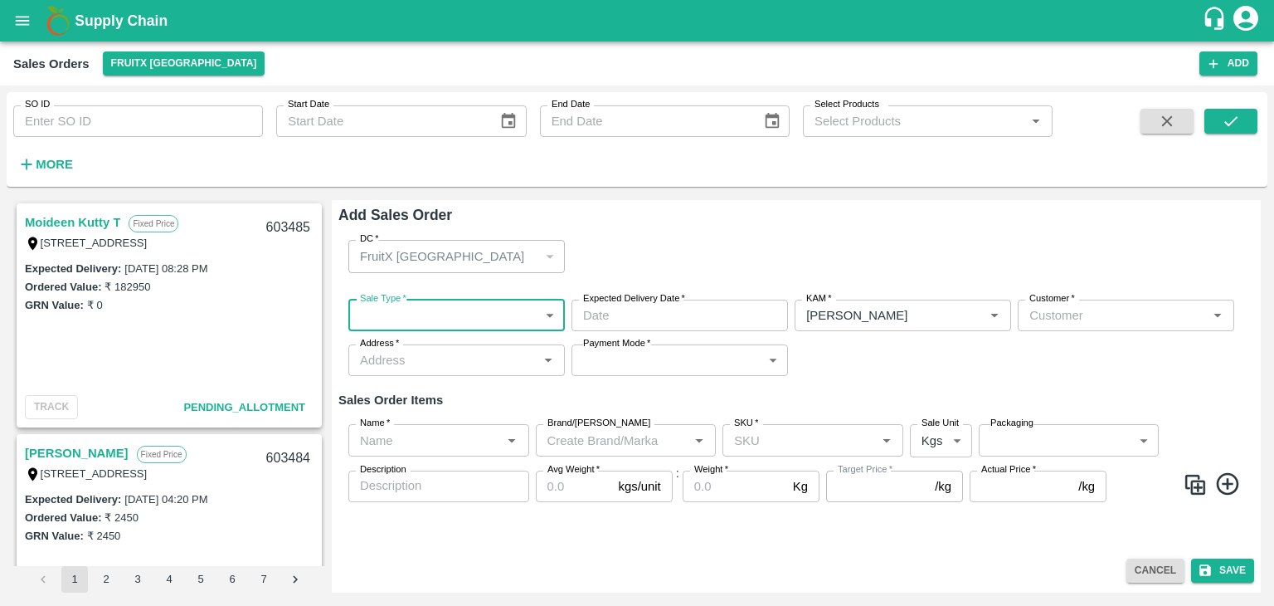
click at [575, 273] on div "DC   * FruitX [GEOGRAPHIC_DATA] 147 DC" at bounding box center [796, 255] width 916 height 59
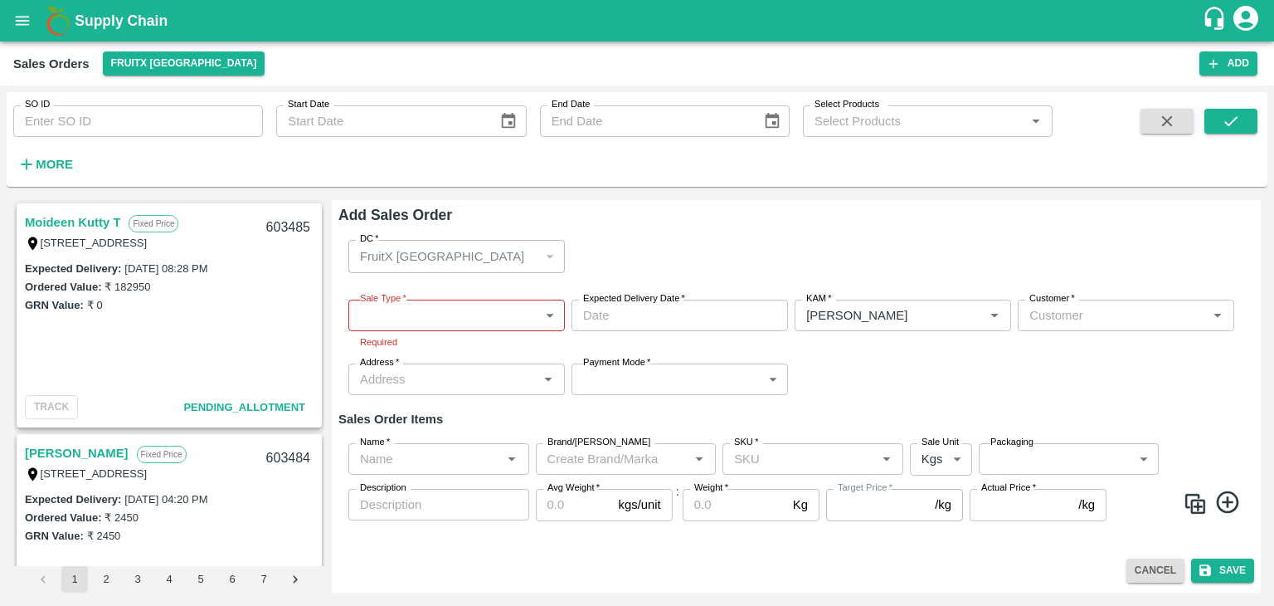
click at [622, 231] on div "DC   * FruitX [GEOGRAPHIC_DATA] 147 DC" at bounding box center [796, 255] width 916 height 59
